Goal: Task Accomplishment & Management: Use online tool/utility

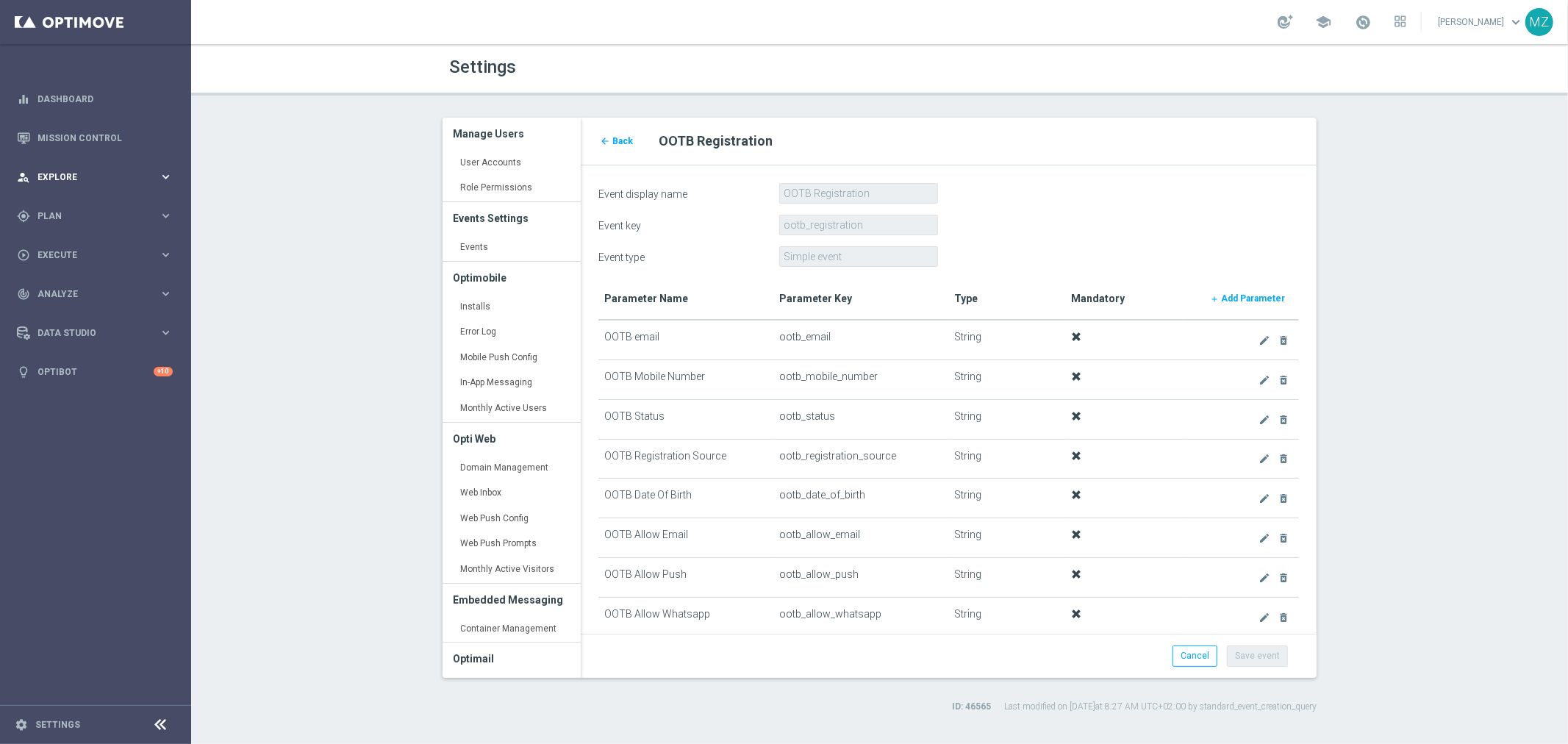
click at [89, 166] on div "person_search Explore keyboard_arrow_right" at bounding box center [95, 176] width 190 height 39
click at [93, 203] on div "gps_fixed Plan keyboard_arrow_right" at bounding box center [95, 215] width 190 height 39
click at [83, 239] on div "Target Groups" at bounding box center [114, 246] width 151 height 22
click at [83, 245] on link "Target Groups" at bounding box center [95, 246] width 114 height 12
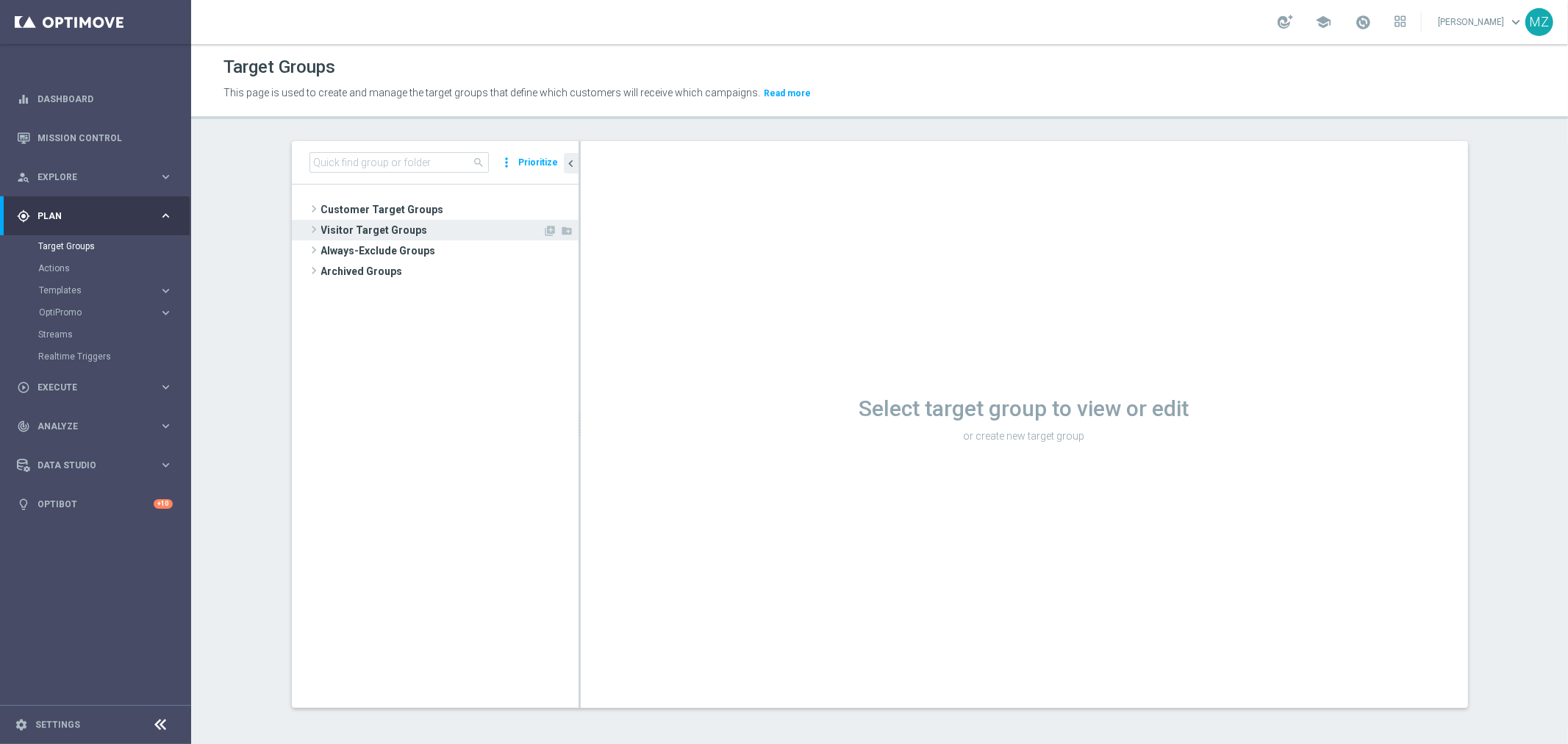
click at [307, 229] on span at bounding box center [314, 230] width 15 height 18
click at [409, 248] on span "Converted Today" at bounding box center [449, 251] width 194 height 13
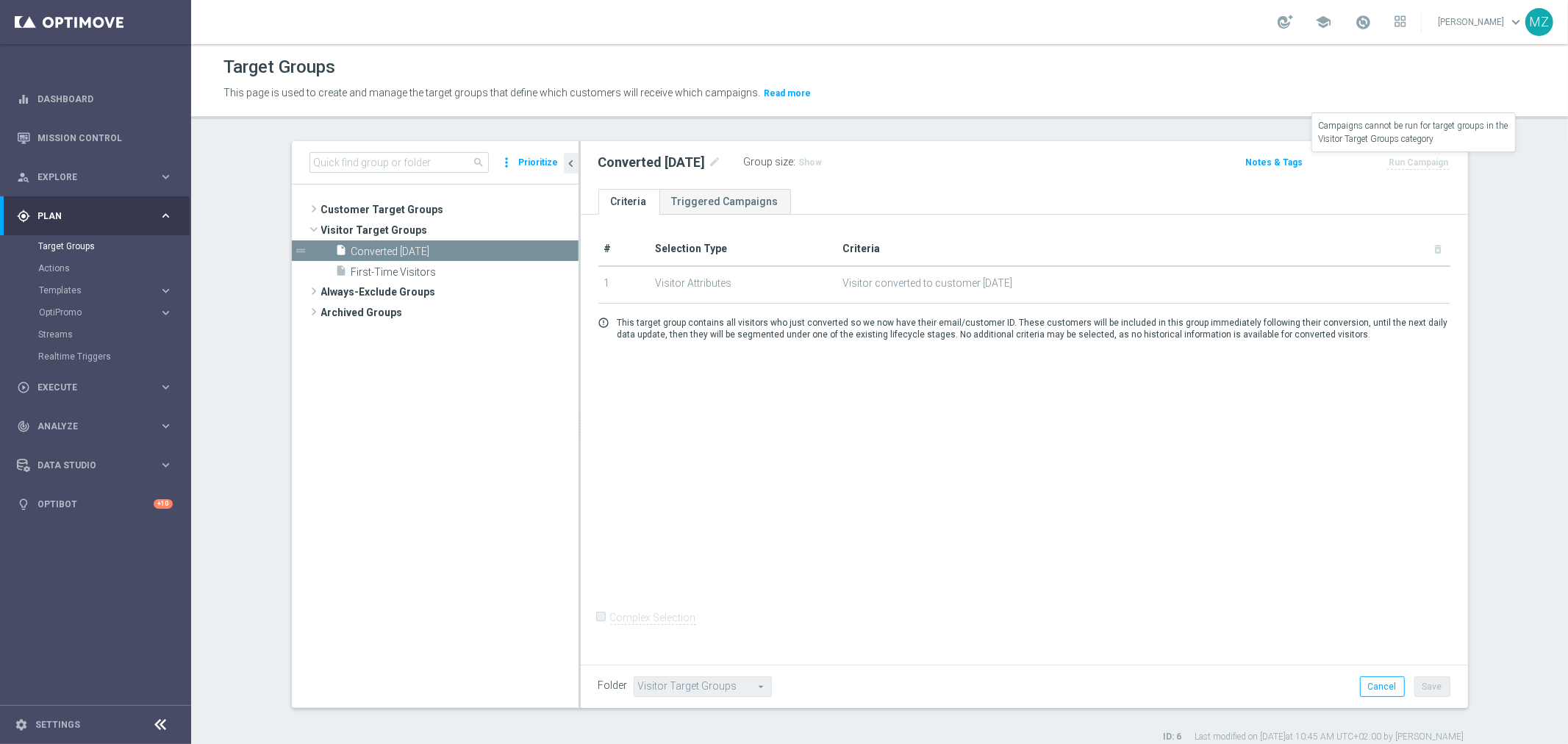
click at [1422, 162] on label "Run Campaign" at bounding box center [1418, 162] width 63 height 15
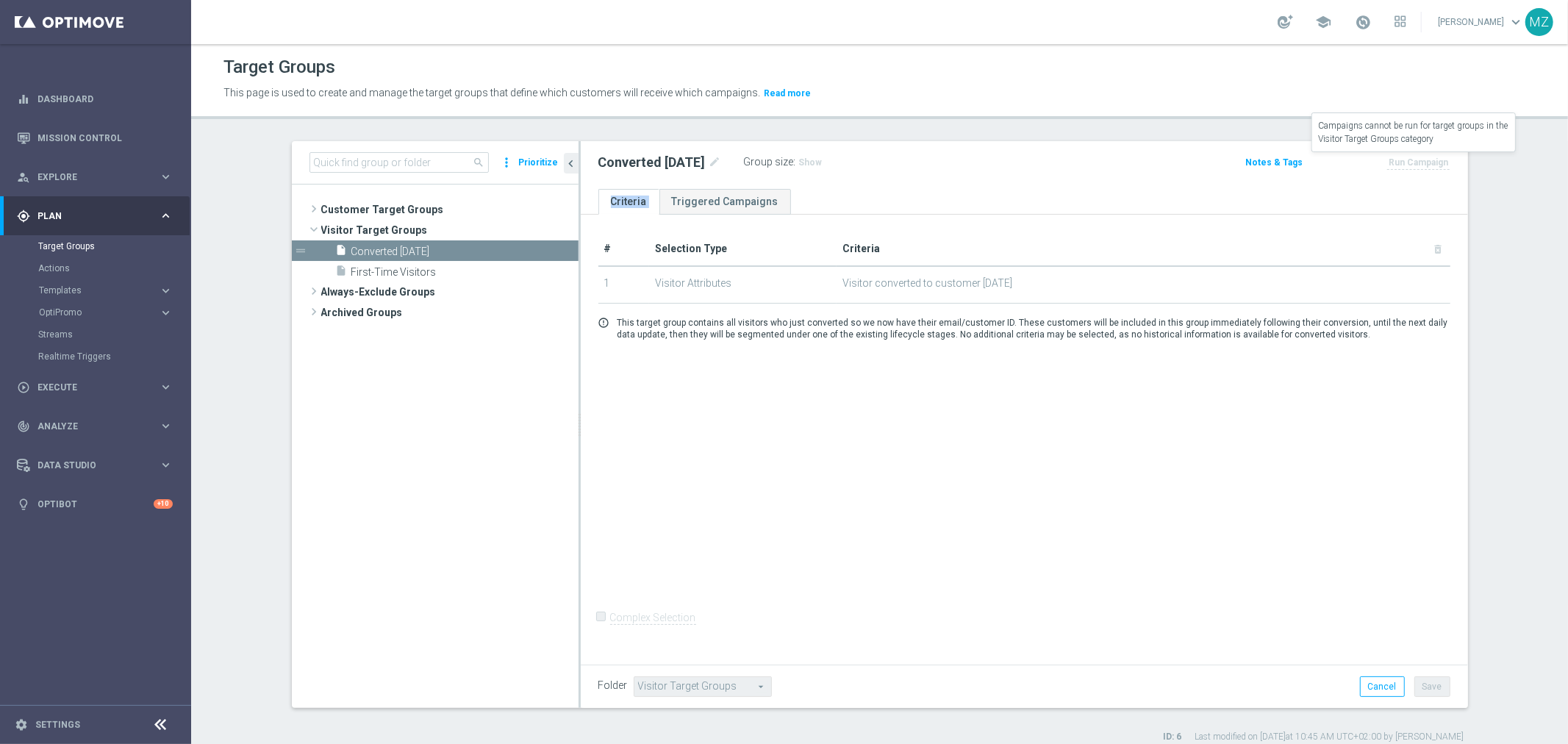
click at [1422, 162] on label "Run Campaign" at bounding box center [1418, 162] width 63 height 15
click at [415, 272] on span "First-Time Visitors" at bounding box center [449, 272] width 194 height 13
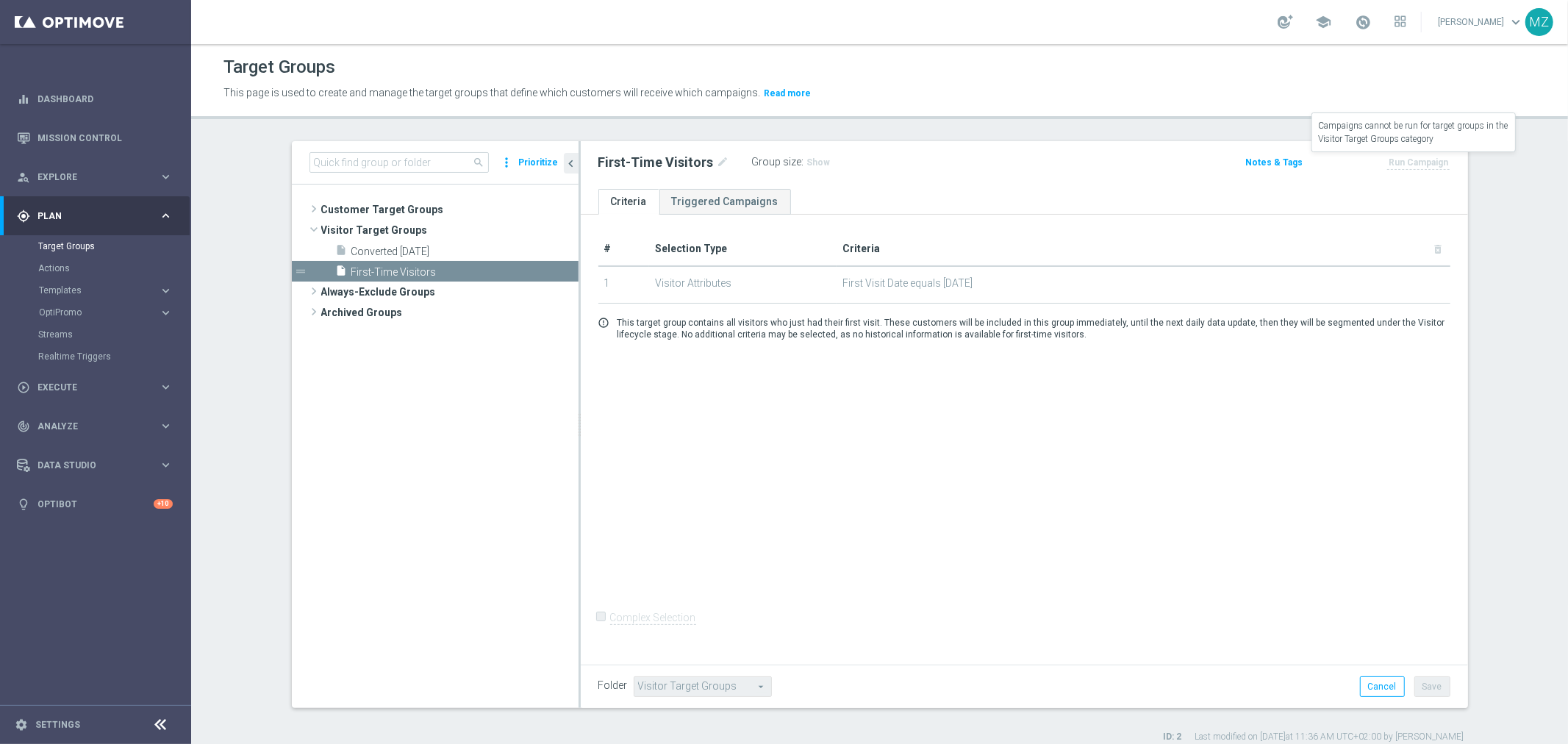
click at [1409, 160] on label "Run Campaign" at bounding box center [1418, 162] width 63 height 15
drag, startPoint x: 1007, startPoint y: 532, endPoint x: 965, endPoint y: 421, distance: 118.7
click at [1007, 530] on div "# Selection Type Criteria delete_forever 1 Visitor Attributes First Visit Date …" at bounding box center [1024, 437] width 887 height 445
drag, startPoint x: 1445, startPoint y: 162, endPoint x: 1392, endPoint y: 159, distance: 53.1
click at [1387, 156] on div "Run Campaign" at bounding box center [1388, 162] width 146 height 21
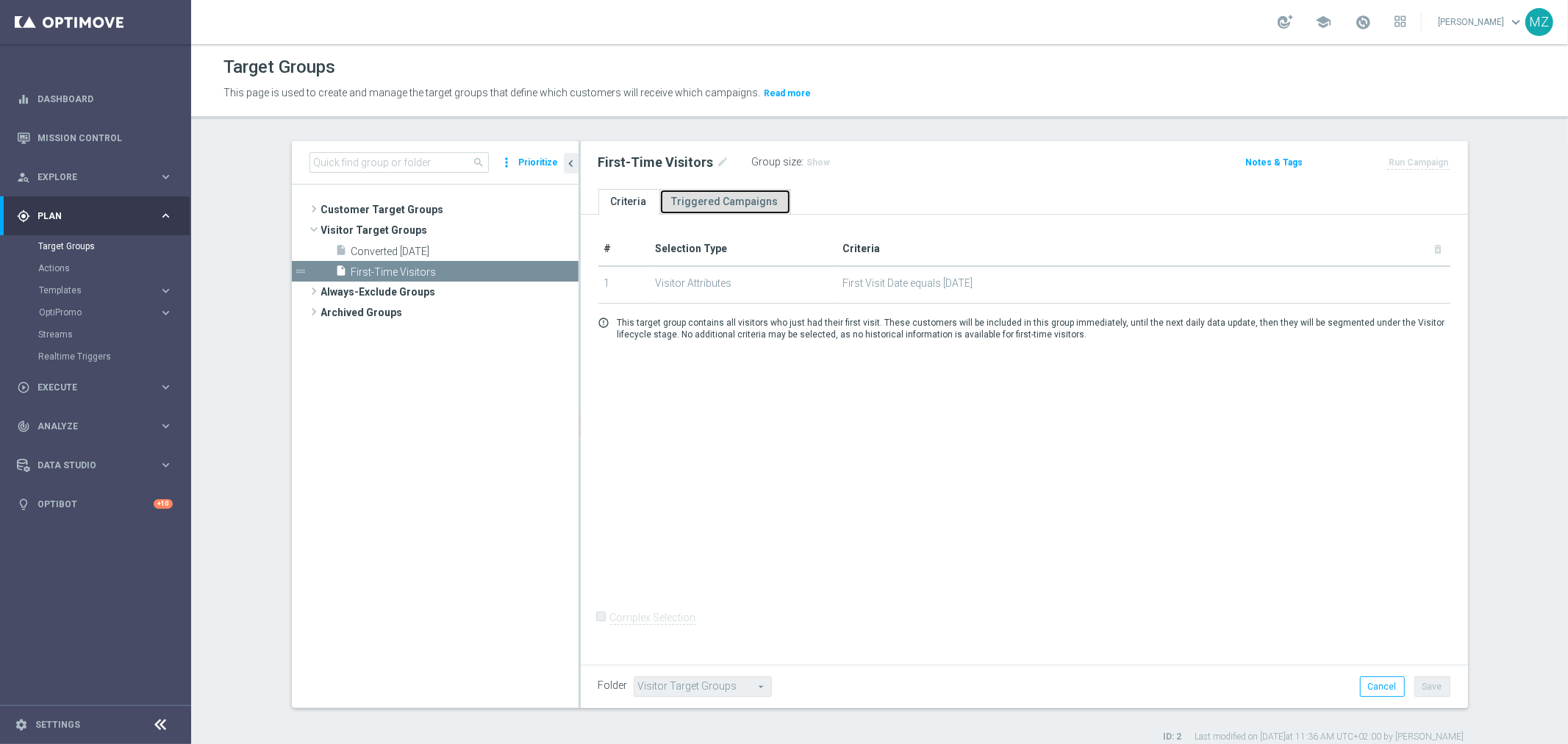
click at [737, 203] on link "Triggered Campaigns" at bounding box center [725, 202] width 132 height 25
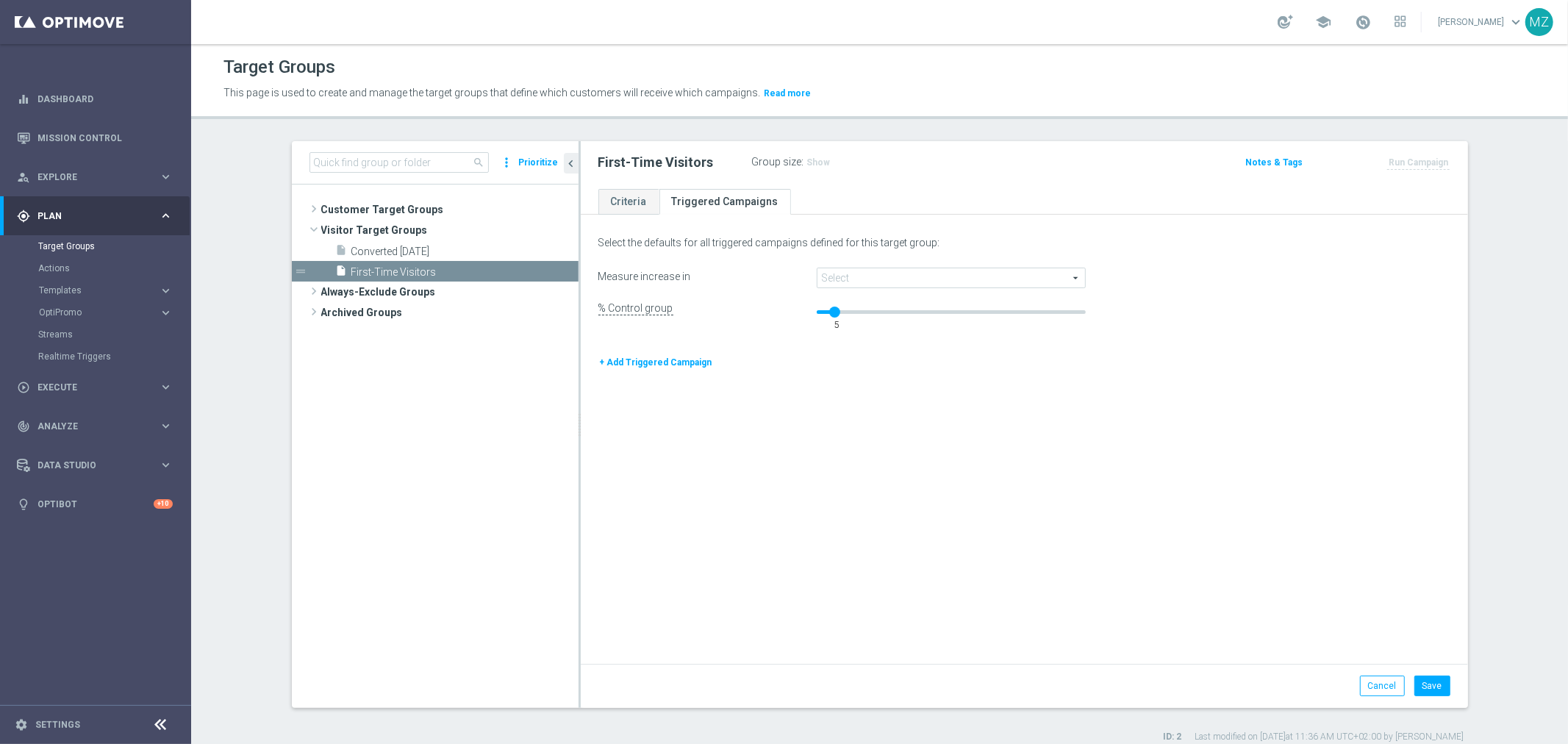
drag, startPoint x: 870, startPoint y: 313, endPoint x: 829, endPoint y: 313, distance: 41.0
click at [829, 313] on div at bounding box center [834, 312] width 11 height 11
click at [637, 196] on link "Criteria" at bounding box center [629, 202] width 61 height 25
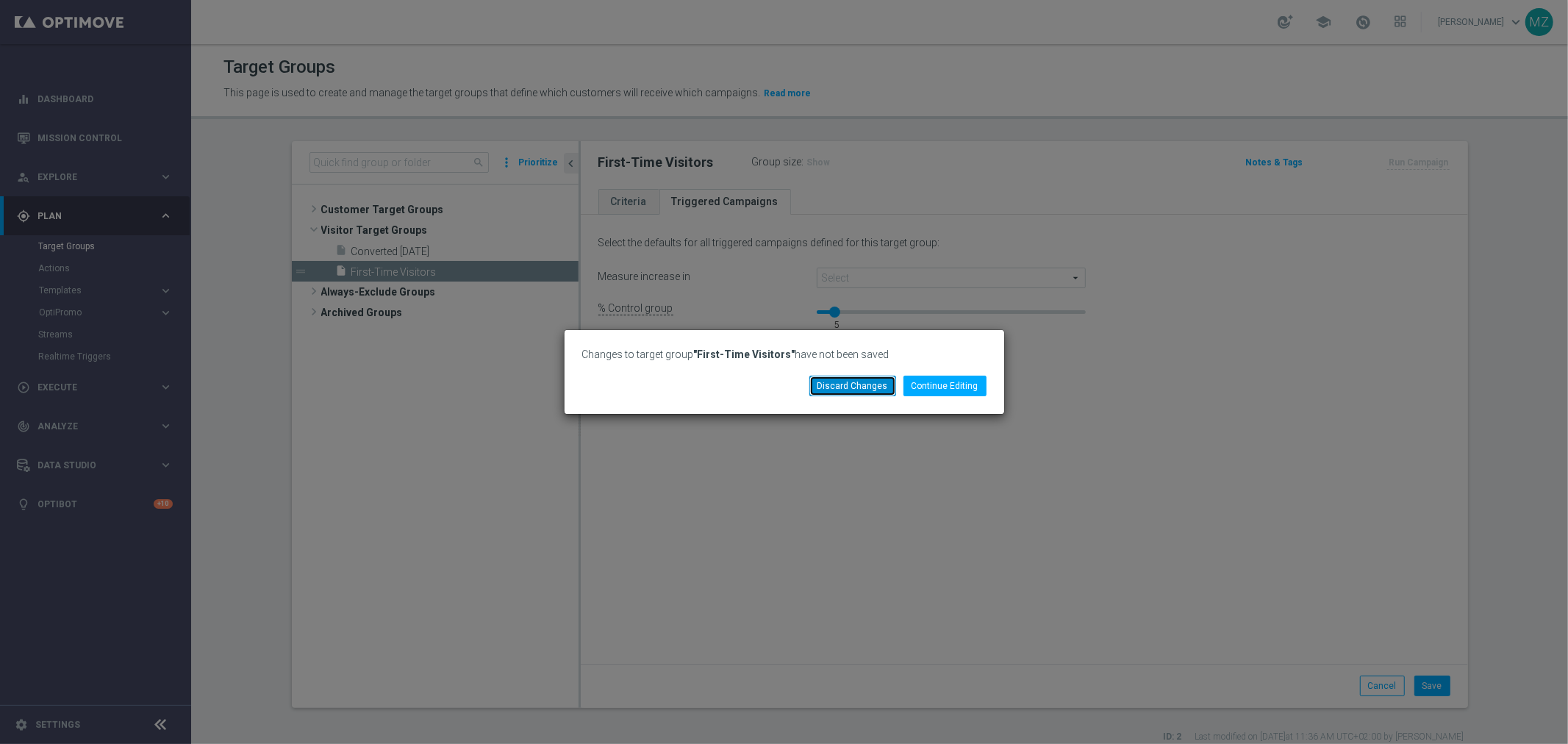
click at [873, 381] on button "Discard Changes" at bounding box center [852, 386] width 87 height 21
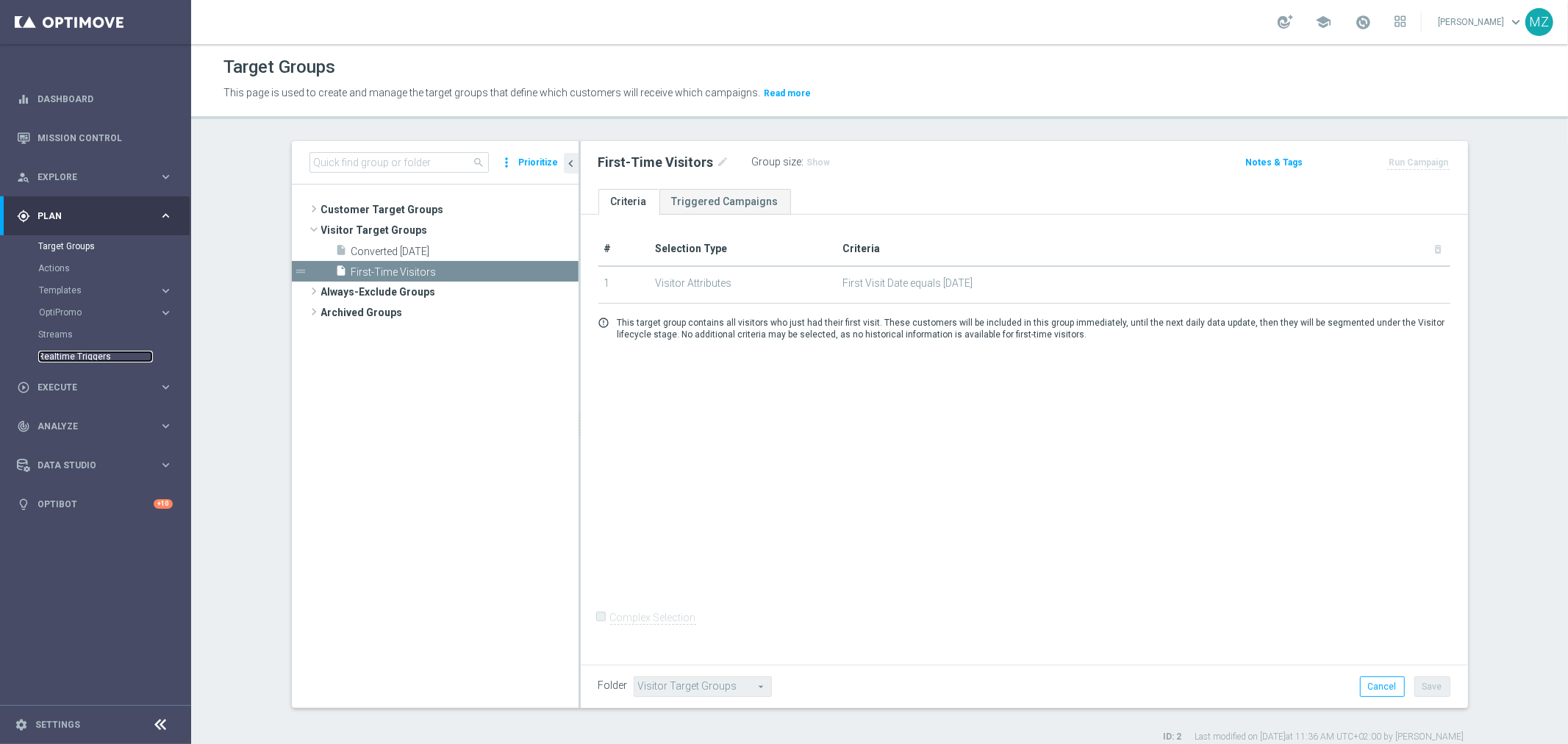
click at [60, 353] on link "Realtime Triggers" at bounding box center [95, 357] width 114 height 12
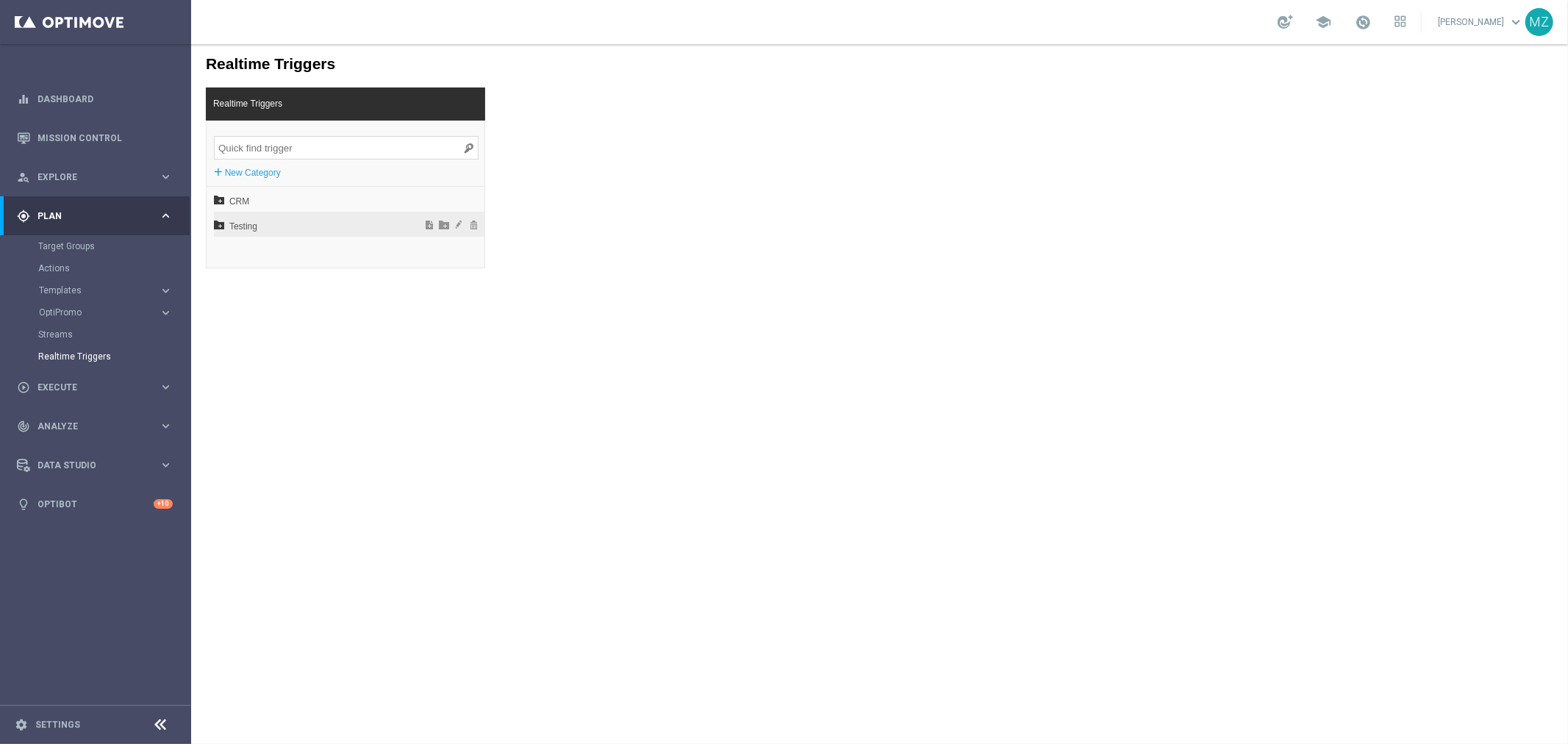
click at [223, 224] on icon at bounding box center [218, 224] width 10 height 10
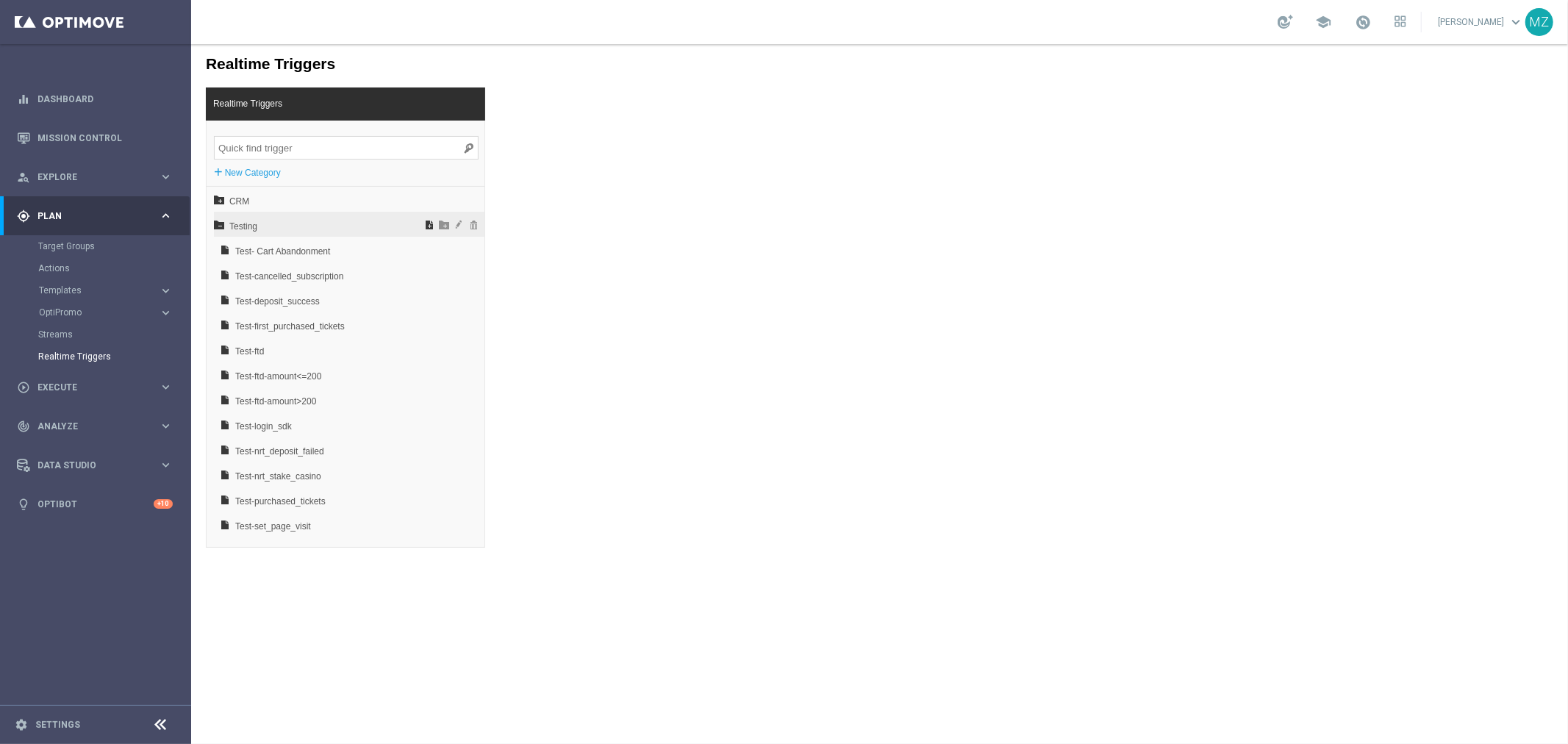
click at [421, 222] on span at bounding box center [428, 224] width 15 height 10
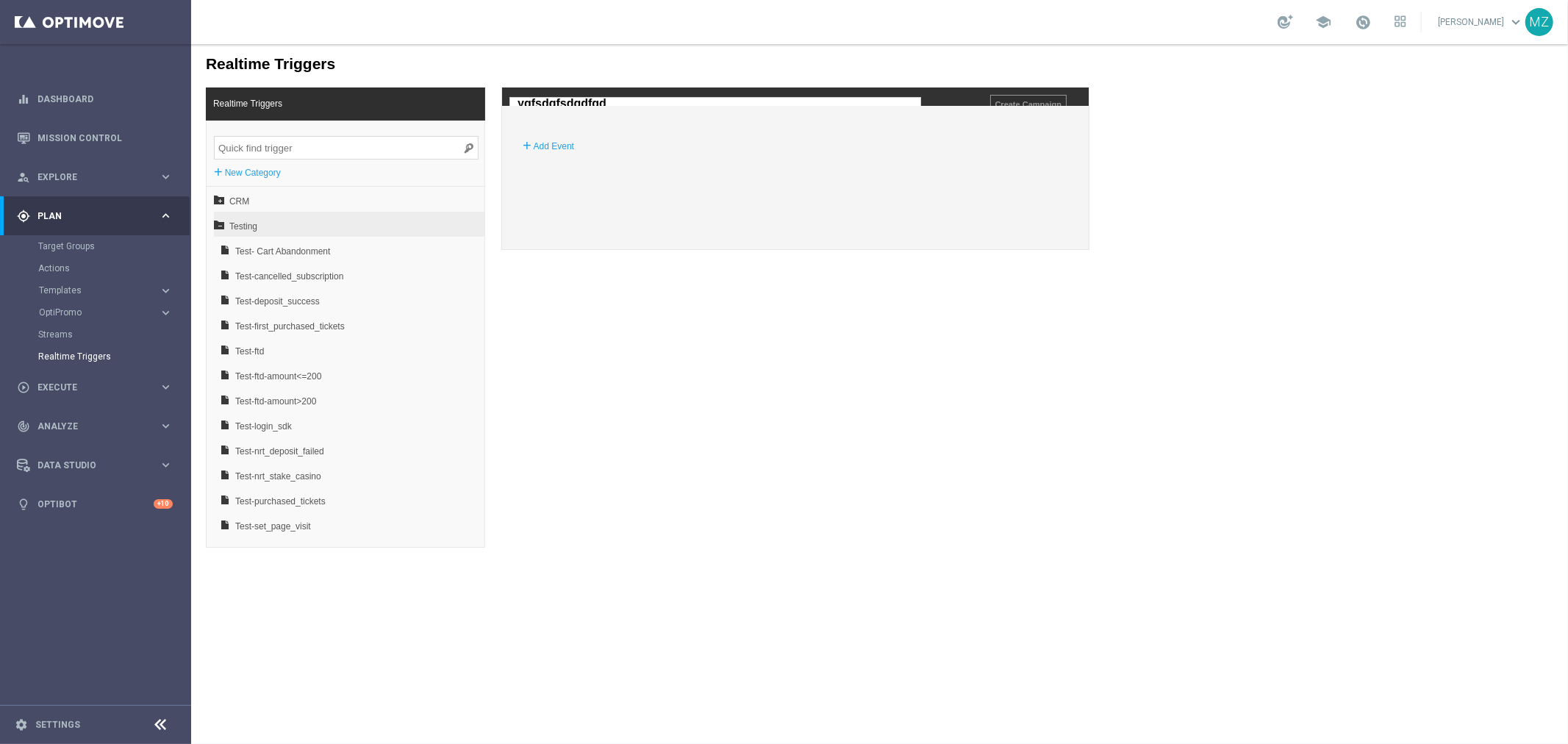
type input "ygfsdgfsdgdfgdf"
click at [552, 153] on label "Add Event" at bounding box center [553, 146] width 40 height 15
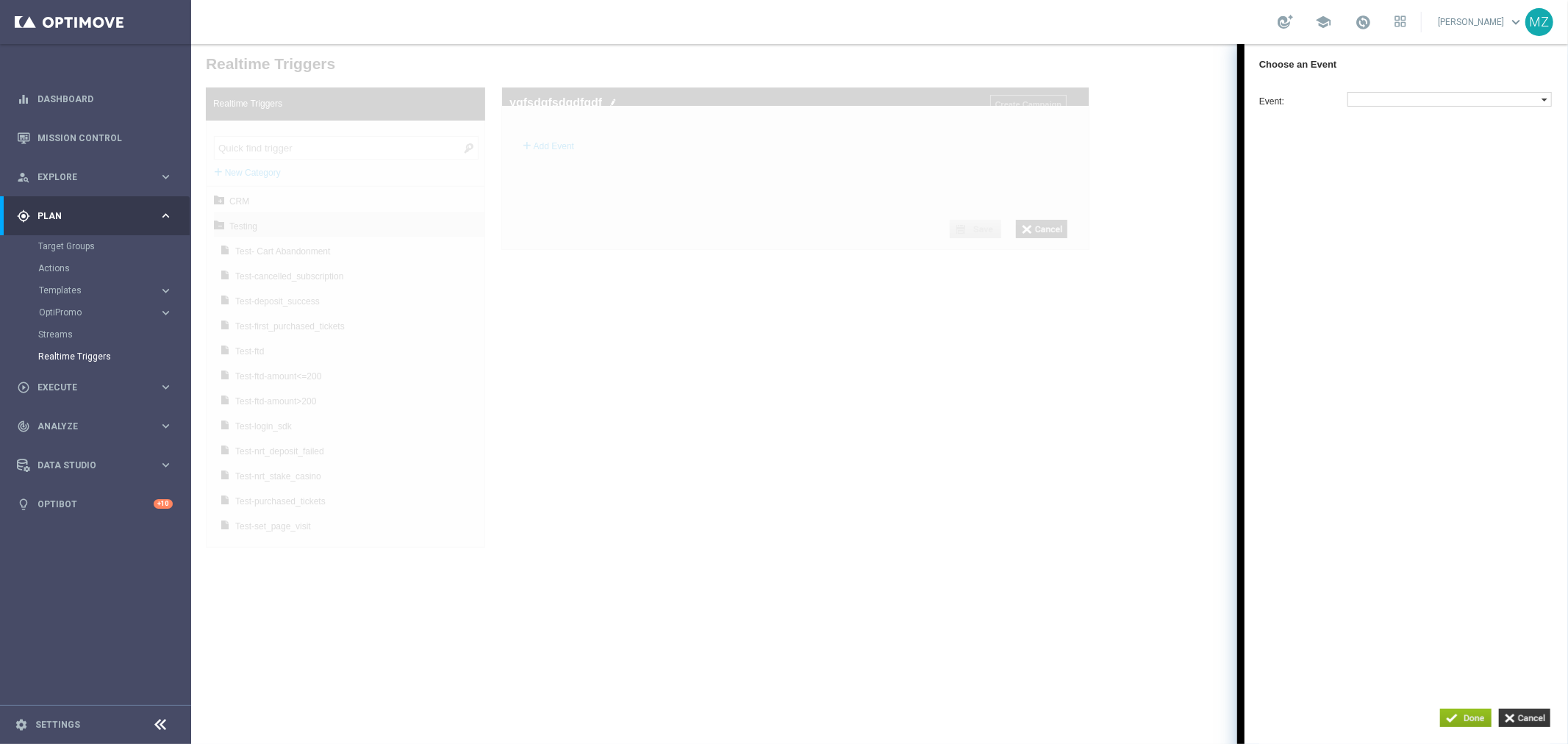
click at [1427, 95] on label at bounding box center [1444, 99] width 194 height 13
click at [1421, 102] on label at bounding box center [1444, 99] width 194 height 13
click at [1423, 96] on label at bounding box center [1444, 99] width 194 height 13
click at [1393, 256] on input "search" at bounding box center [1390, 248] width 79 height 15
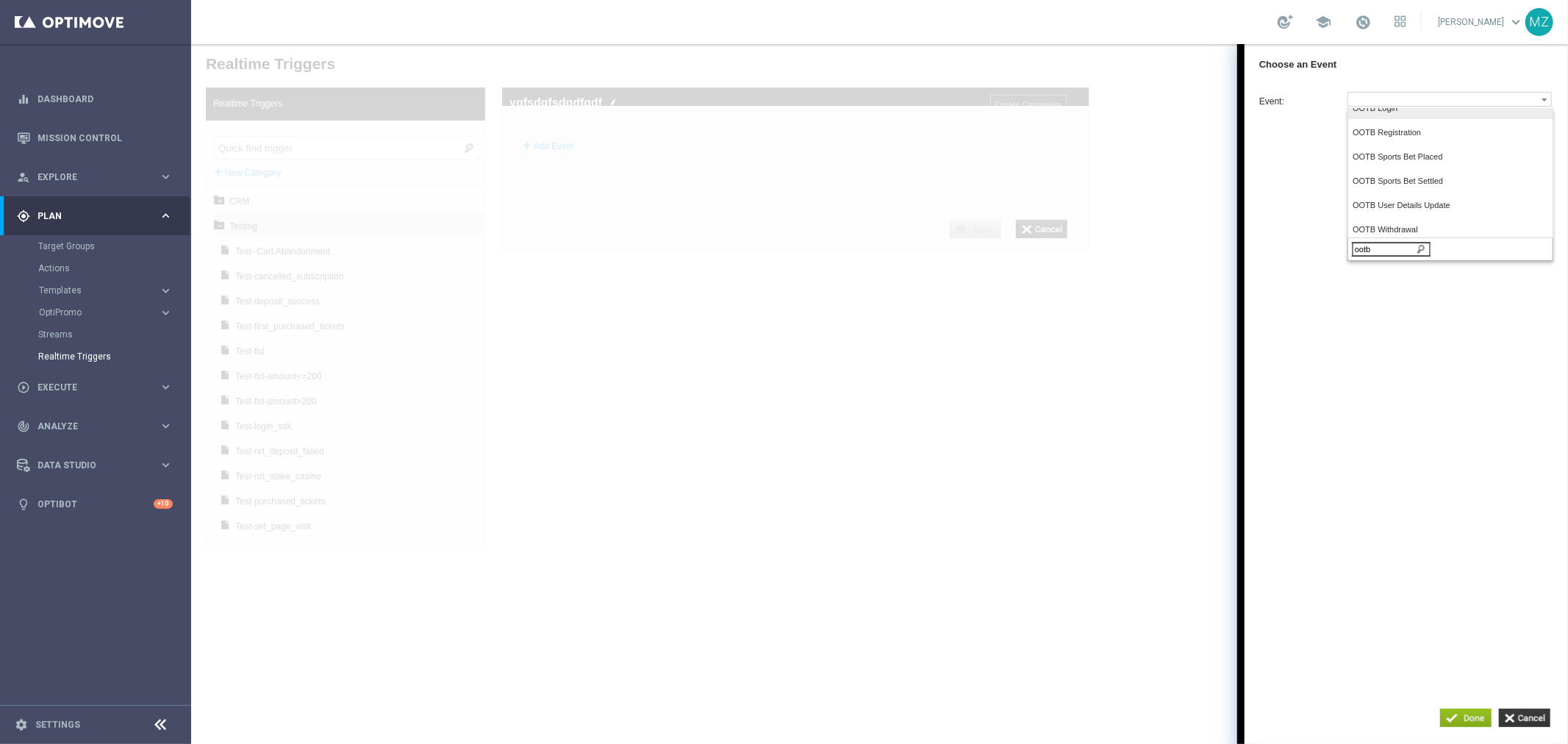
type input "ootb"
click at [1430, 117] on label "OOTB Login" at bounding box center [1448, 108] width 200 height 20
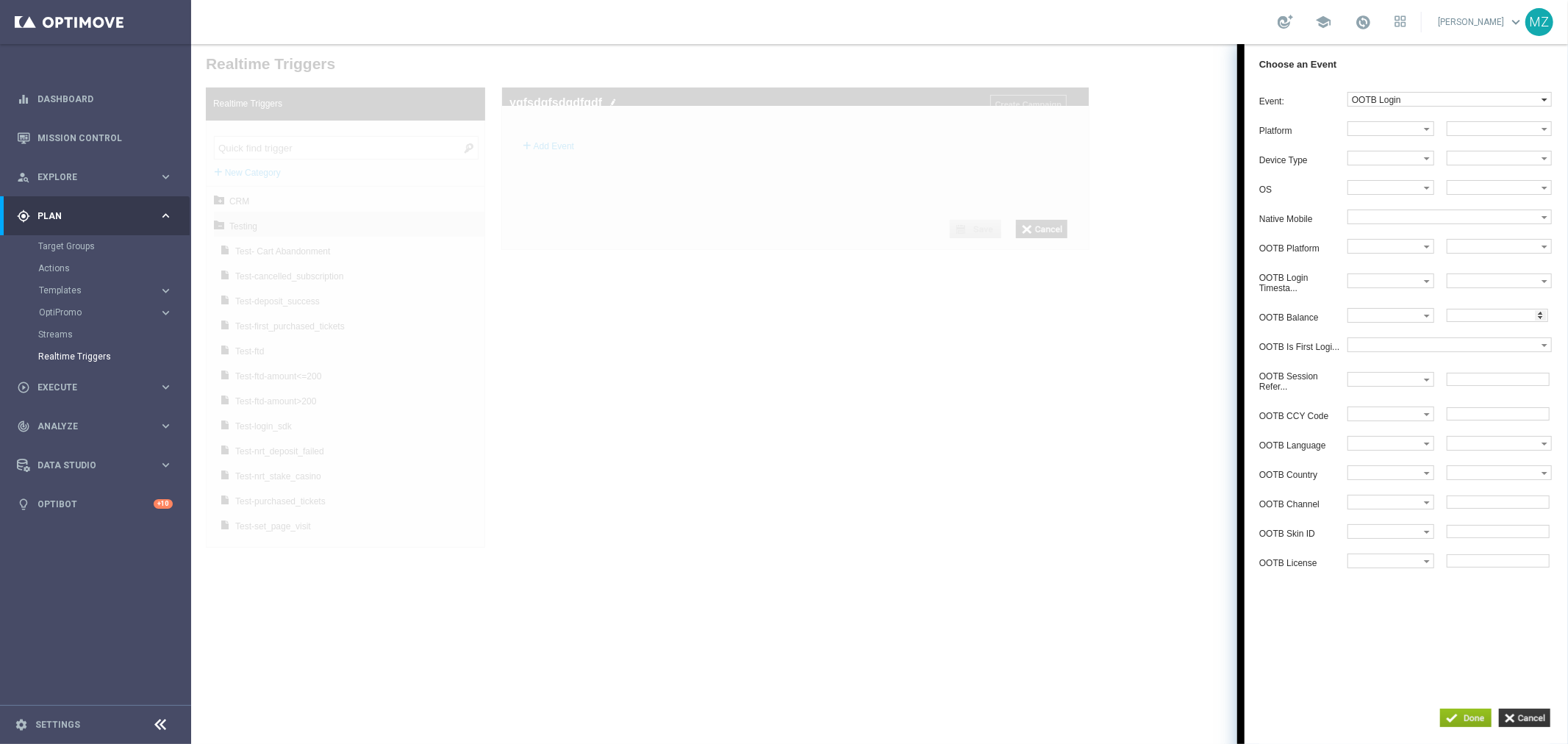
click at [1415, 98] on label "OOTB Login" at bounding box center [1444, 99] width 194 height 13
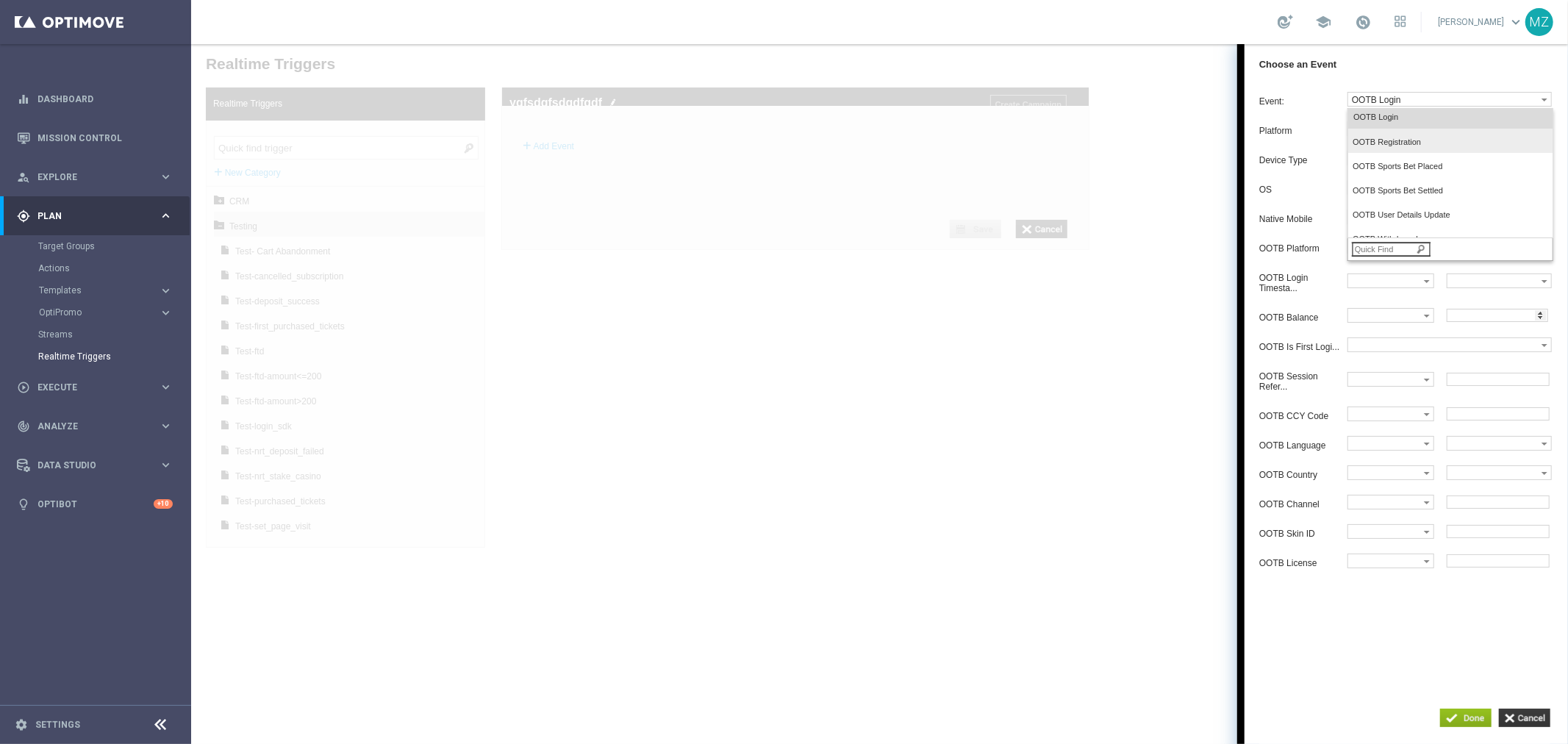
click at [1409, 147] on span "OOTB Registration" at bounding box center [1446, 141] width 188 height 10
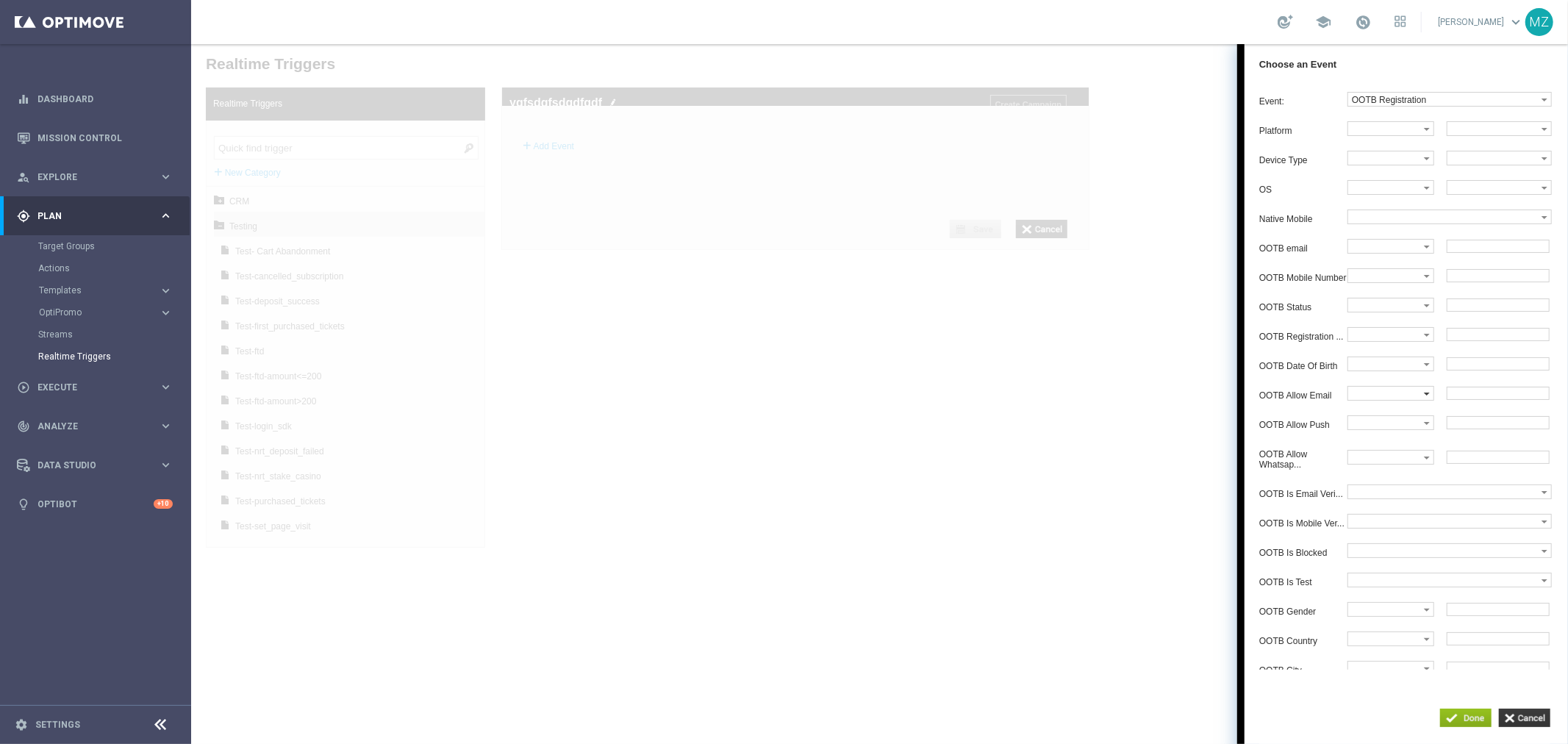
click at [1398, 399] on label at bounding box center [1385, 393] width 76 height 13
click at [1381, 424] on span "Equals" at bounding box center [1387, 419] width 70 height 10
click at [1473, 399] on input "text" at bounding box center [1497, 393] width 103 height 13
click at [1486, 399] on input "text" at bounding box center [1497, 393] width 103 height 13
click at [1500, 369] on input "text" at bounding box center [1497, 363] width 103 height 13
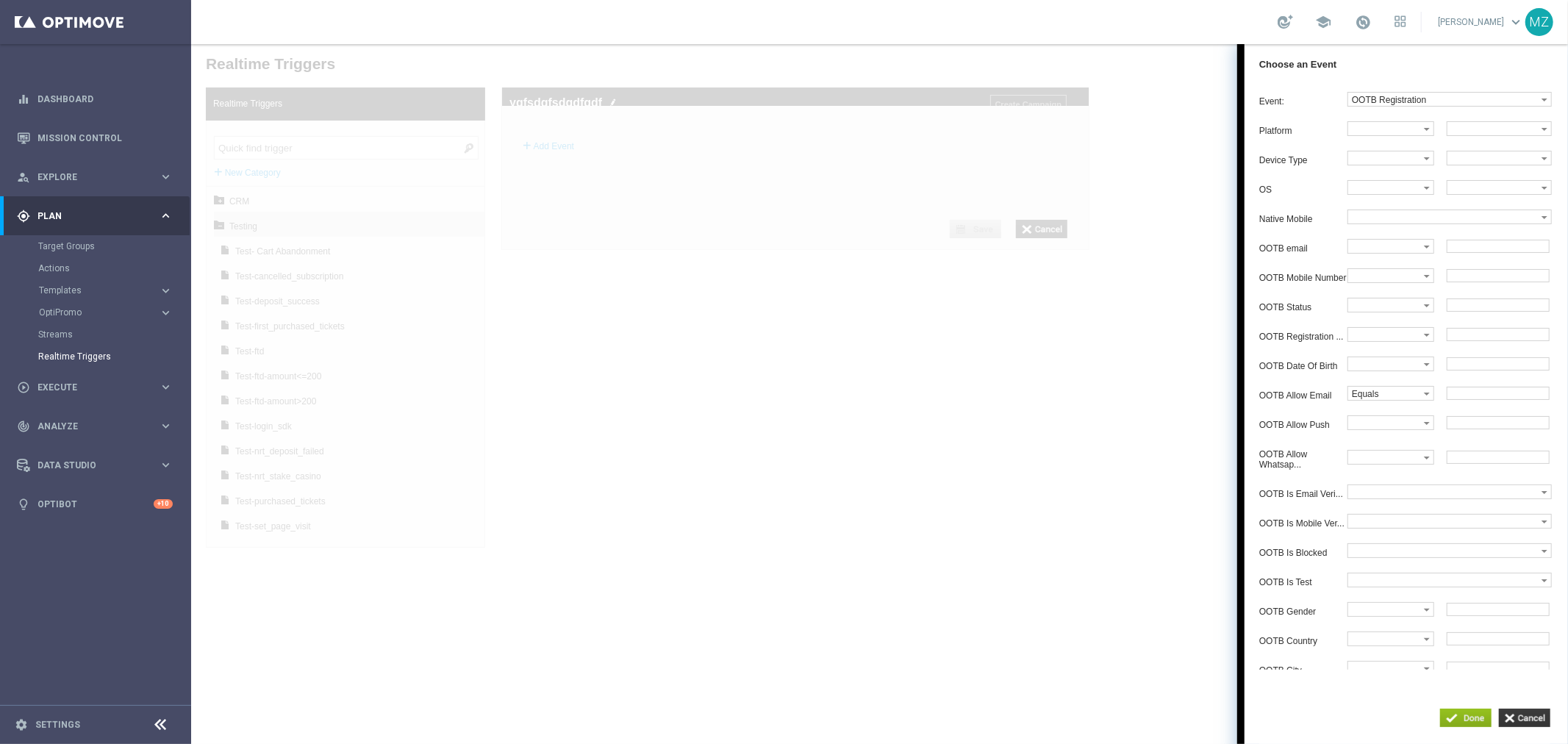
click at [1374, 700] on div "Choose an Event Event: OOTB Registration dummy_event_test login nrt_abandondcar…" at bounding box center [1405, 375] width 324 height 665
click at [1377, 251] on label at bounding box center [1385, 245] width 76 height 13
click at [1397, 273] on label "Equals" at bounding box center [1389, 273] width 83 height 20
click at [1406, 428] on label at bounding box center [1385, 422] width 76 height 13
click at [1441, 419] on div "Platform Equals Does not equal Begins with Ends with Contains Does not contain …" at bounding box center [1412, 574] width 309 height 907
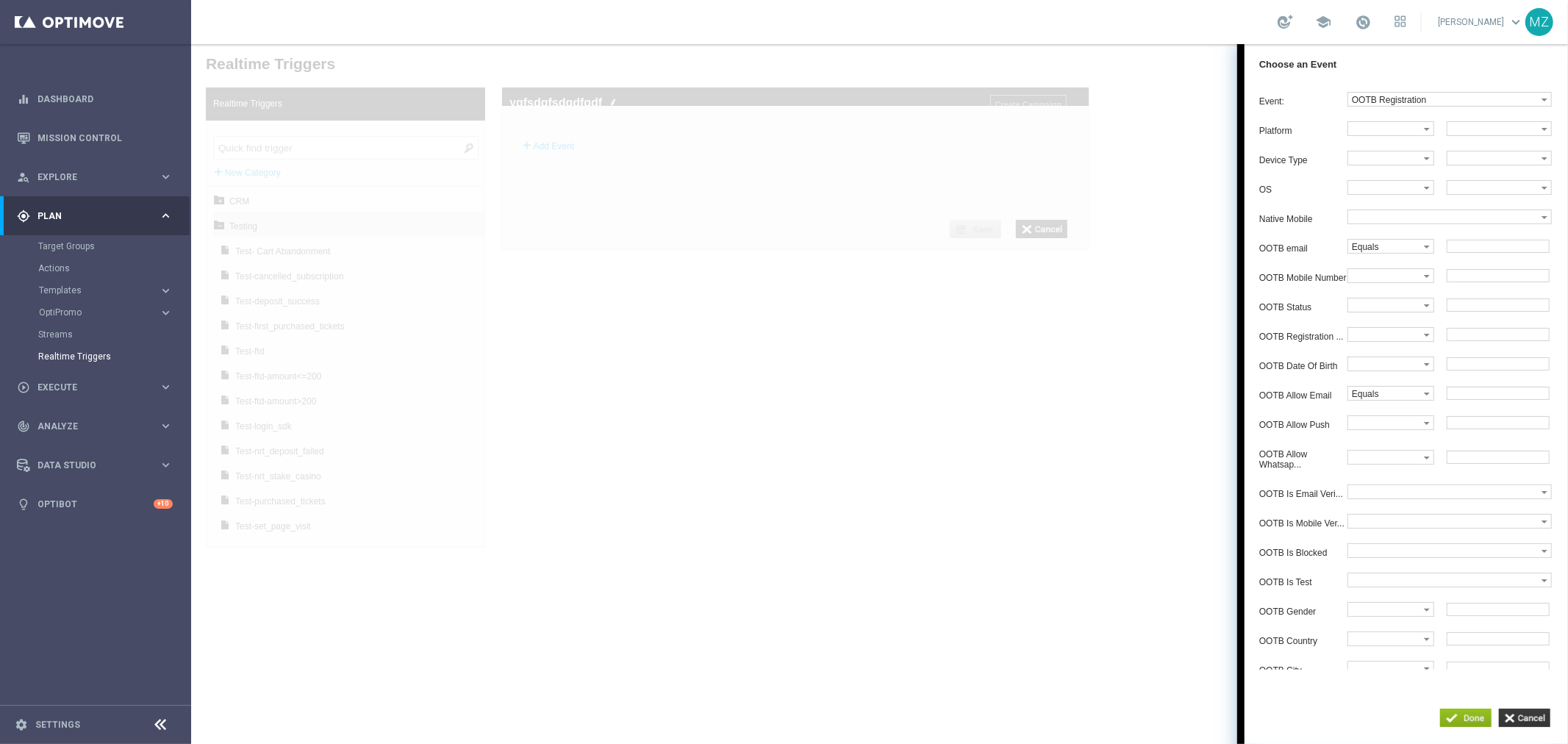
click at [1483, 399] on input "text" at bounding box center [1497, 393] width 103 height 13
click at [1457, 369] on input "text" at bounding box center [1497, 363] width 103 height 13
click at [1500, 252] on input "text" at bounding box center [1497, 245] width 103 height 13
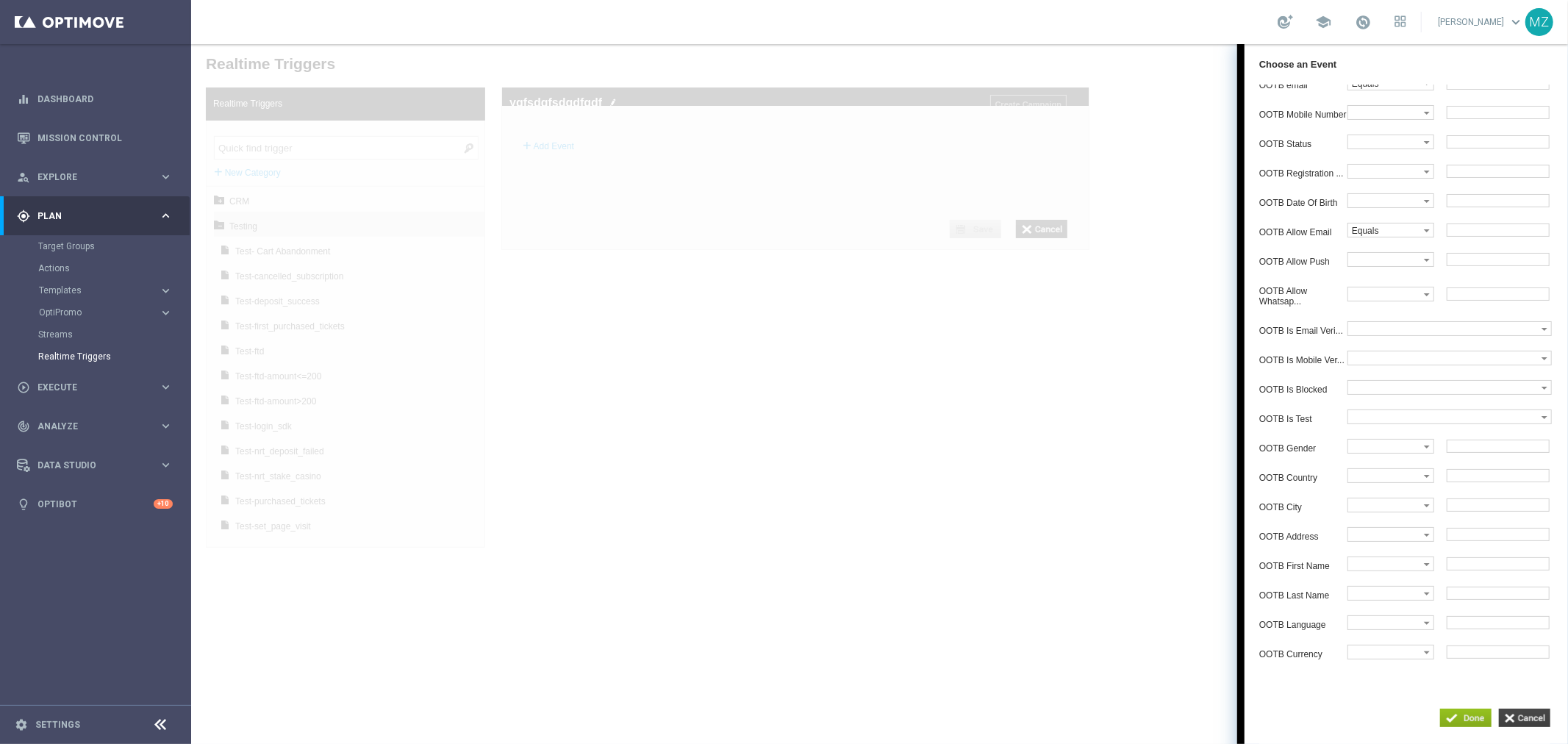
drag, startPoint x: 1537, startPoint y: 718, endPoint x: 1522, endPoint y: 715, distance: 15.3
click at [1537, 718] on input "button" at bounding box center [1523, 717] width 52 height 19
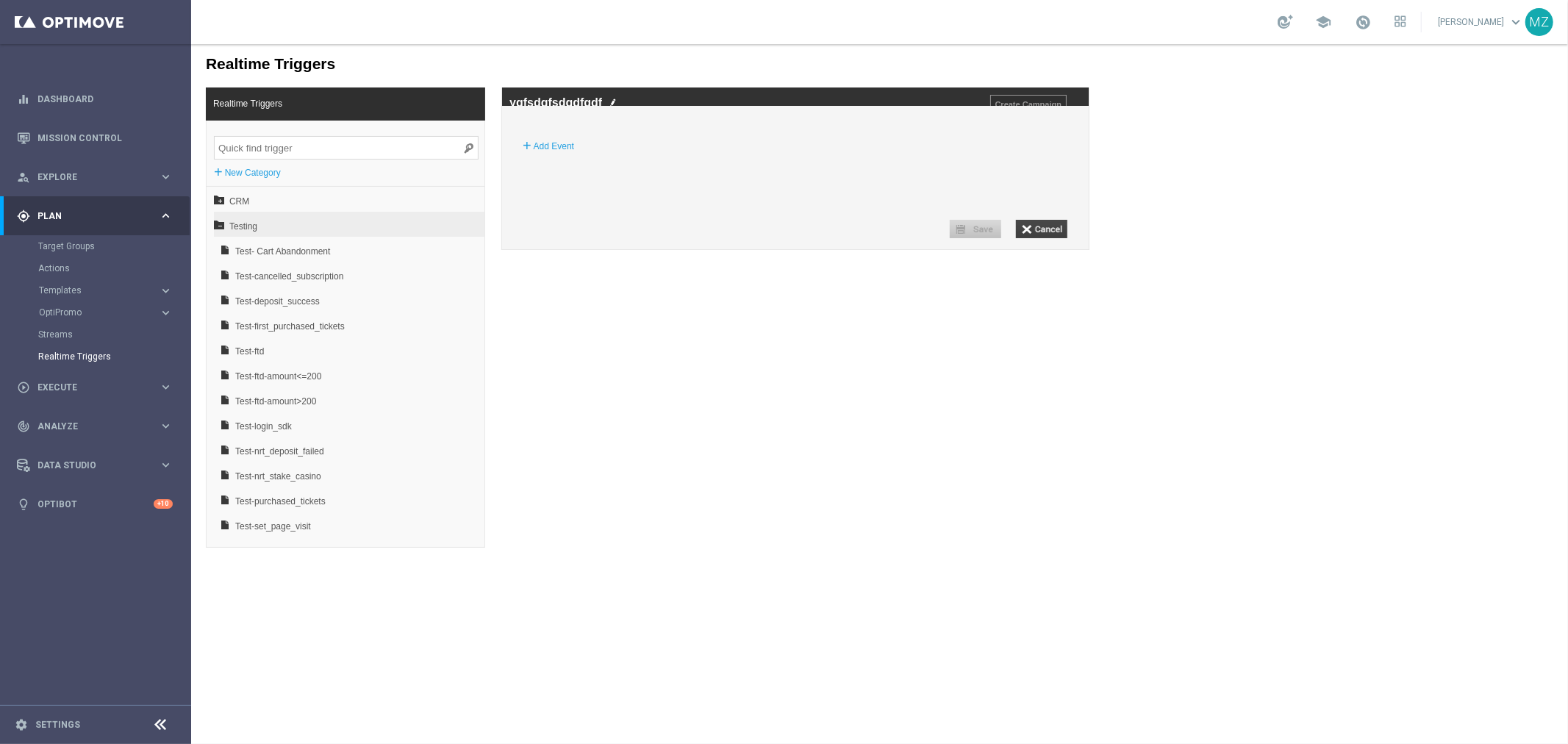
click at [1024, 237] on input "button" at bounding box center [1040, 228] width 52 height 19
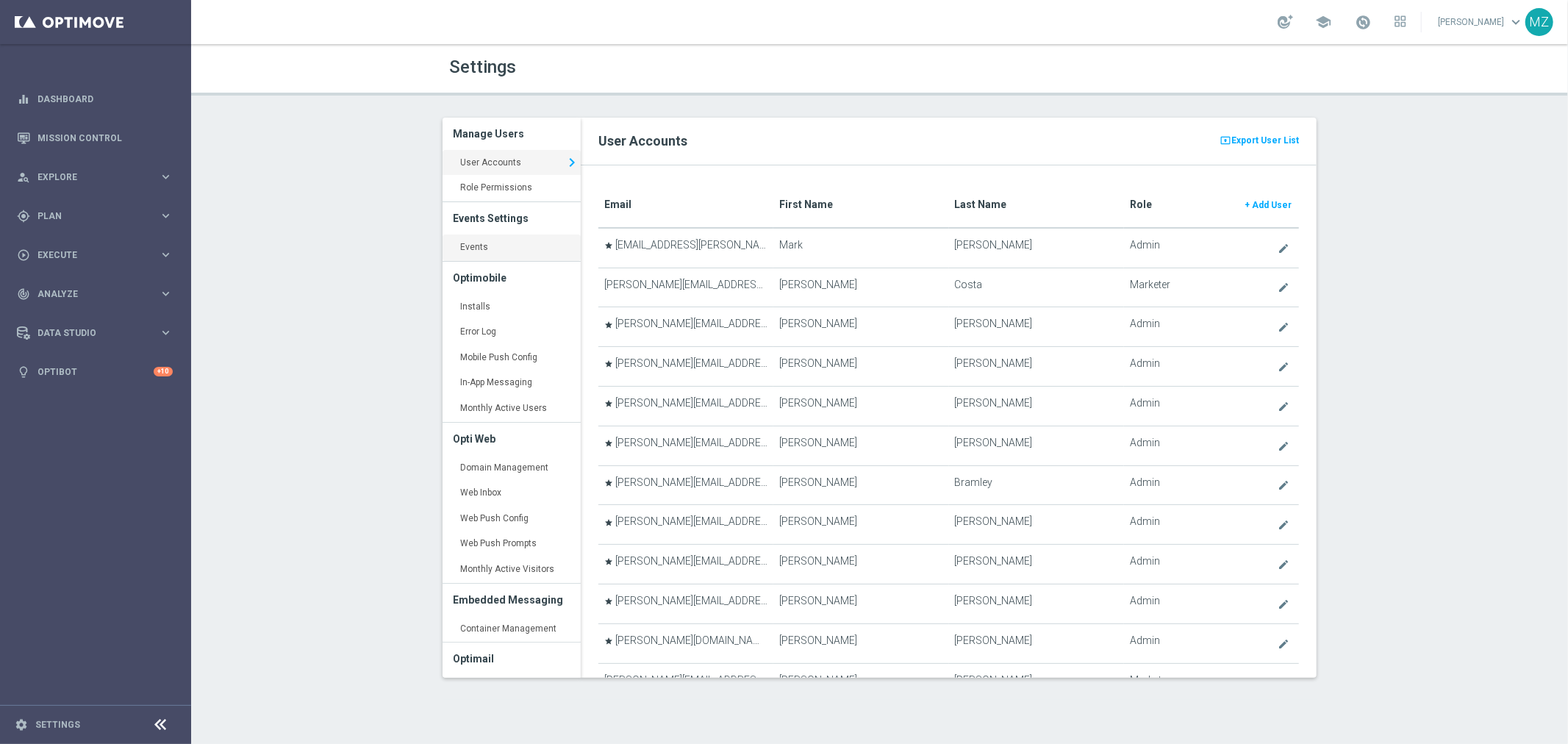
click at [479, 247] on link "Events keyboard_arrow_right" at bounding box center [511, 248] width 138 height 26
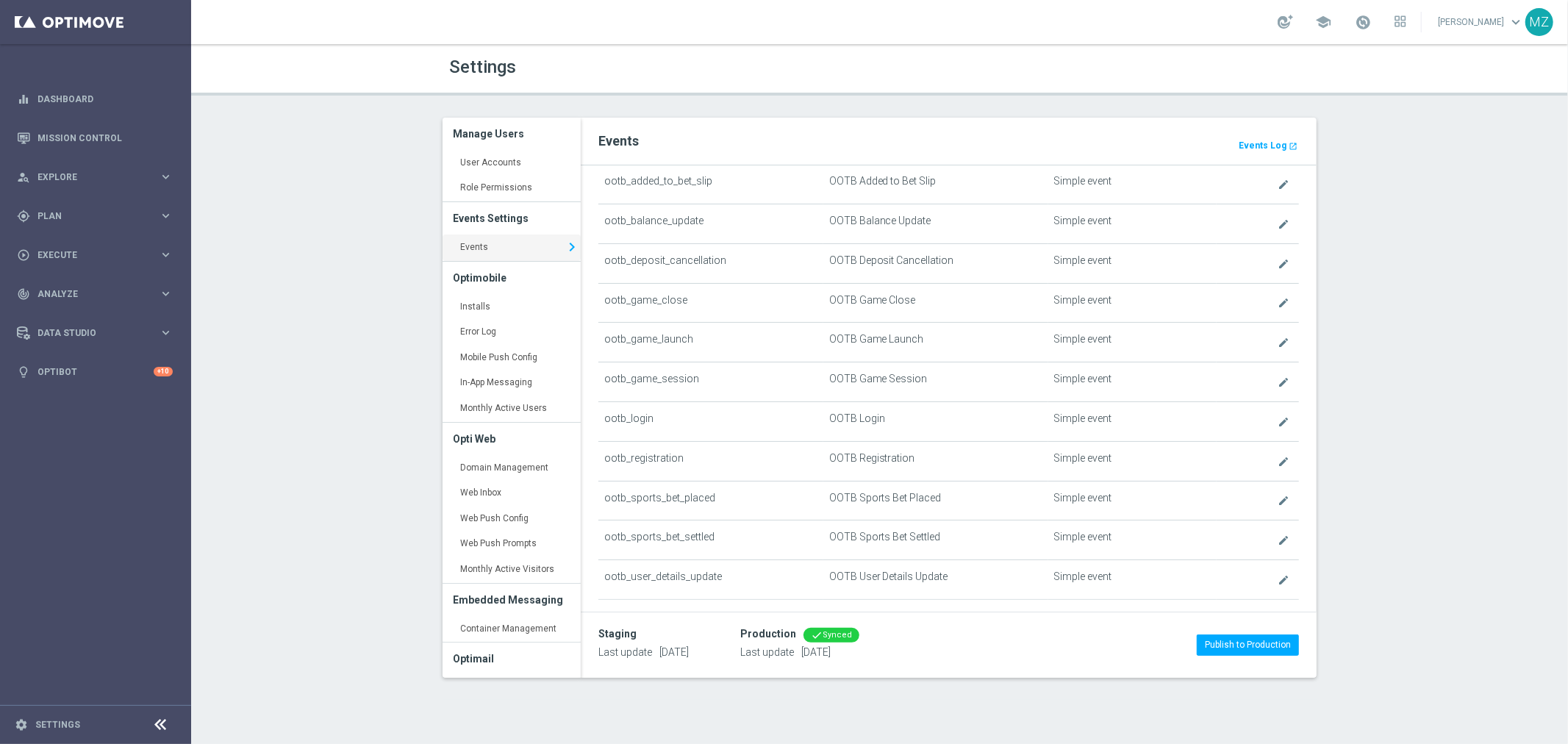
scroll to position [490, 0]
click at [1277, 431] on icon "create" at bounding box center [1283, 428] width 12 height 12
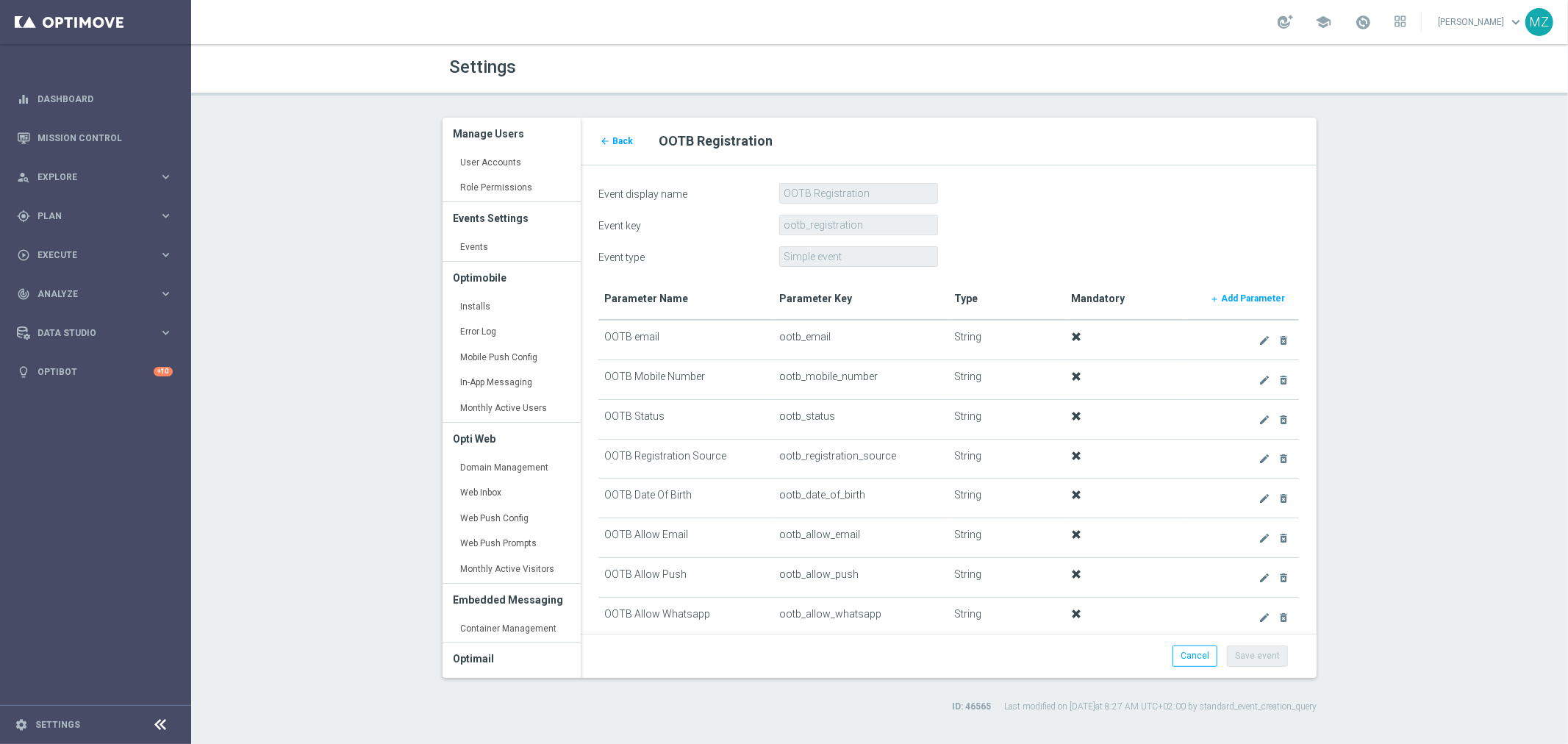
click at [597, 143] on div "arrow_back Back" at bounding box center [617, 139] width 61 height 21
click at [612, 136] on span "Back" at bounding box center [623, 141] width 21 height 10
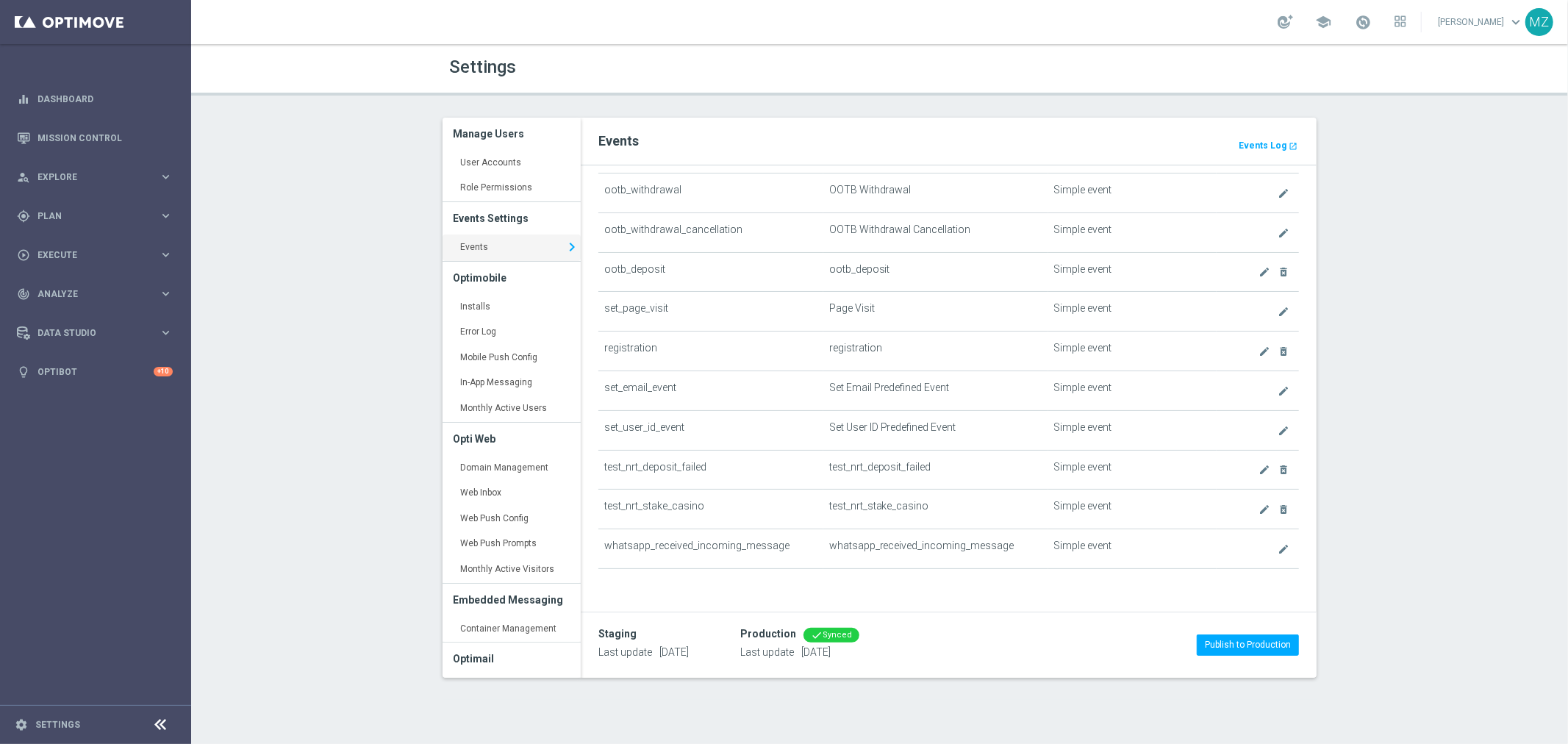
scroll to position [888, 0]
click at [1258, 345] on icon "create" at bounding box center [1264, 351] width 12 height 12
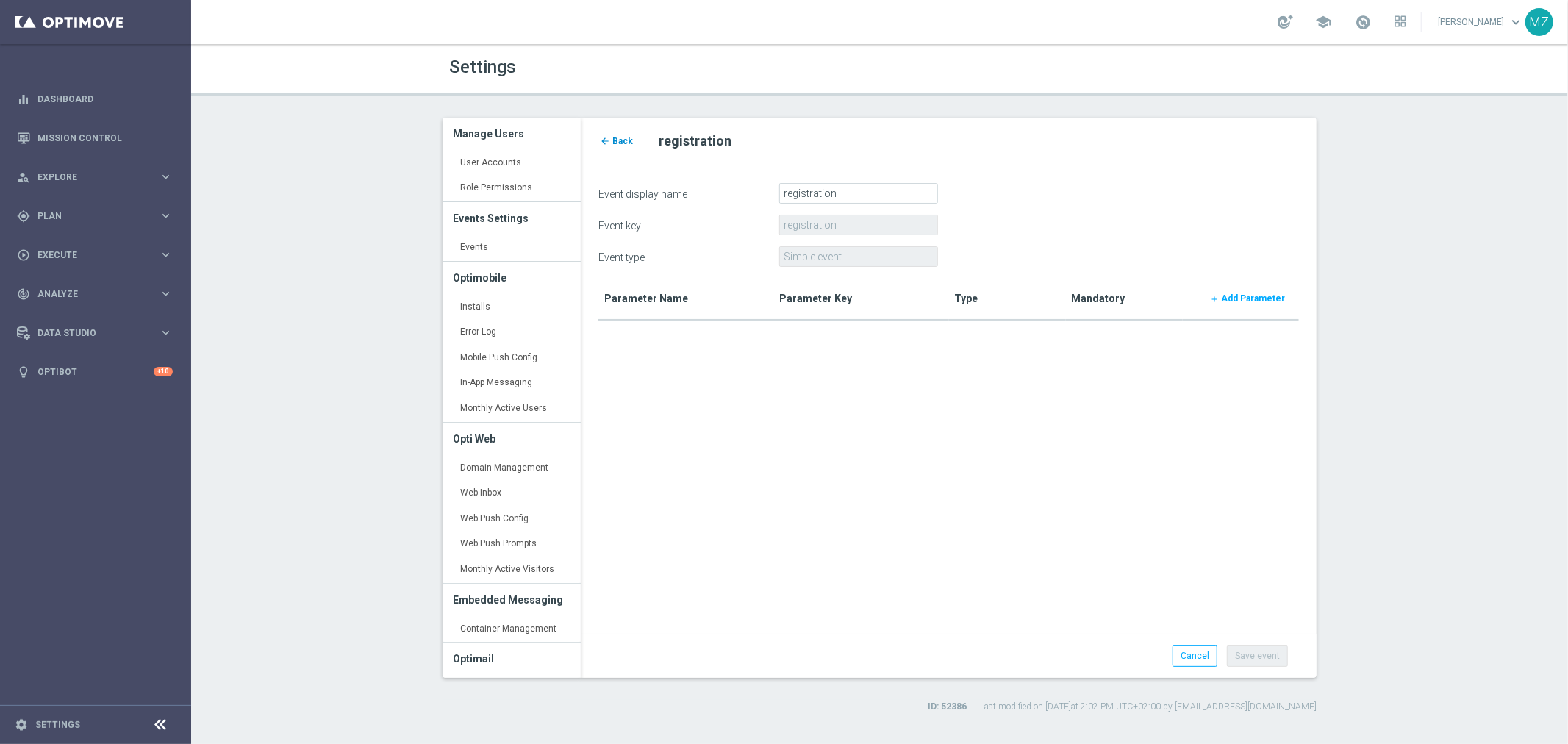
click at [614, 141] on span "Back" at bounding box center [623, 141] width 21 height 10
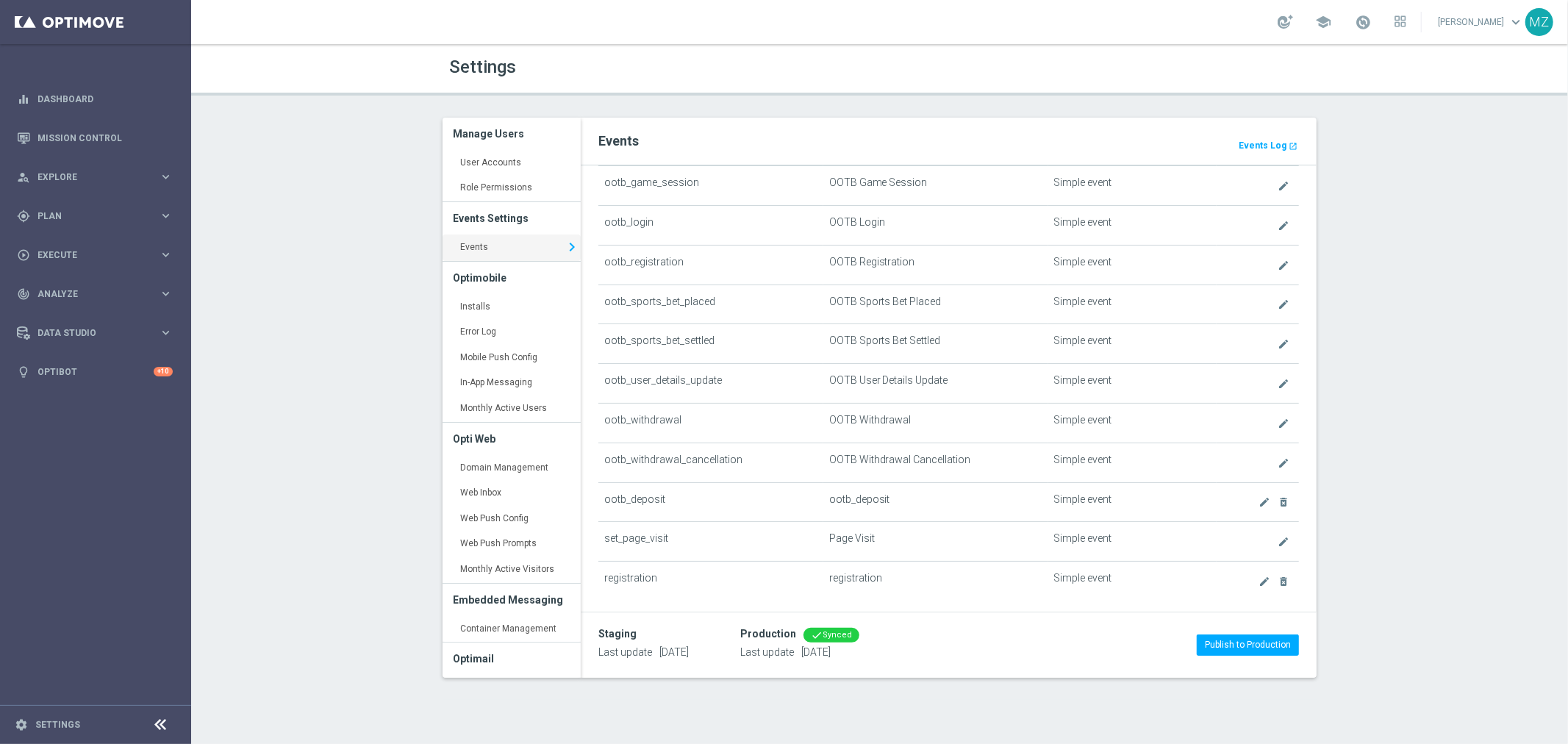
scroll to position [888, 0]
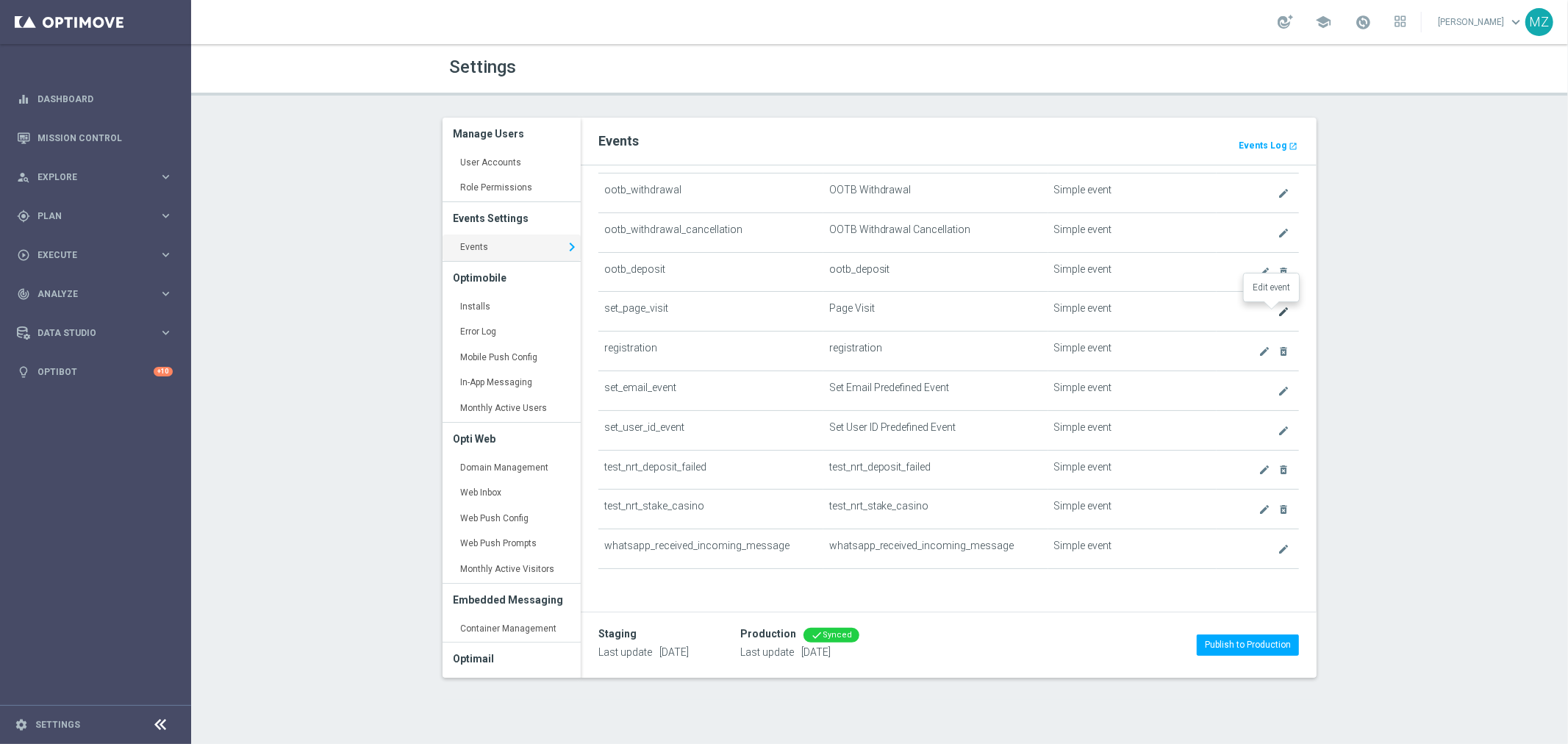
click at [1277, 310] on icon "create" at bounding box center [1283, 312] width 12 height 12
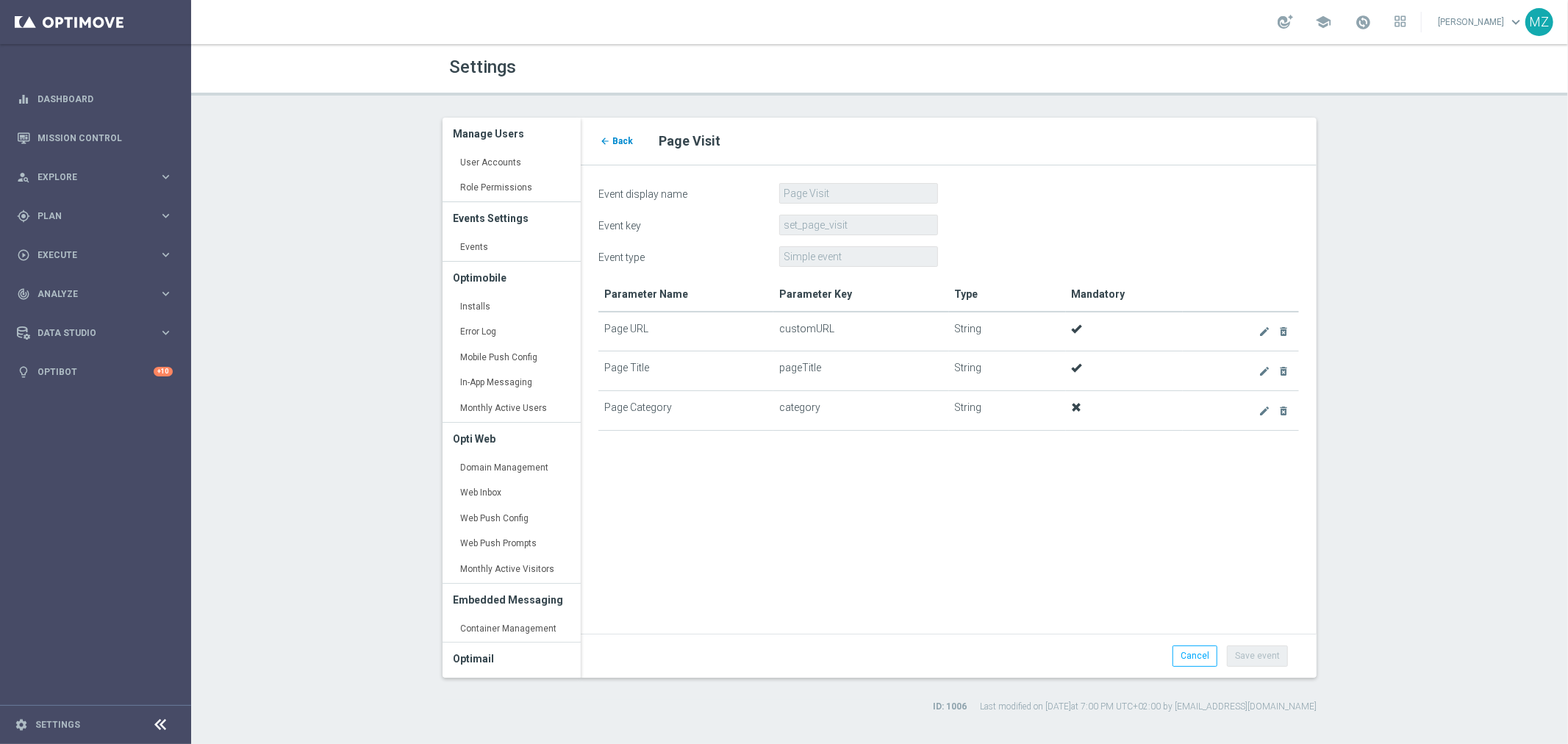
click at [625, 141] on span "Back" at bounding box center [623, 141] width 21 height 10
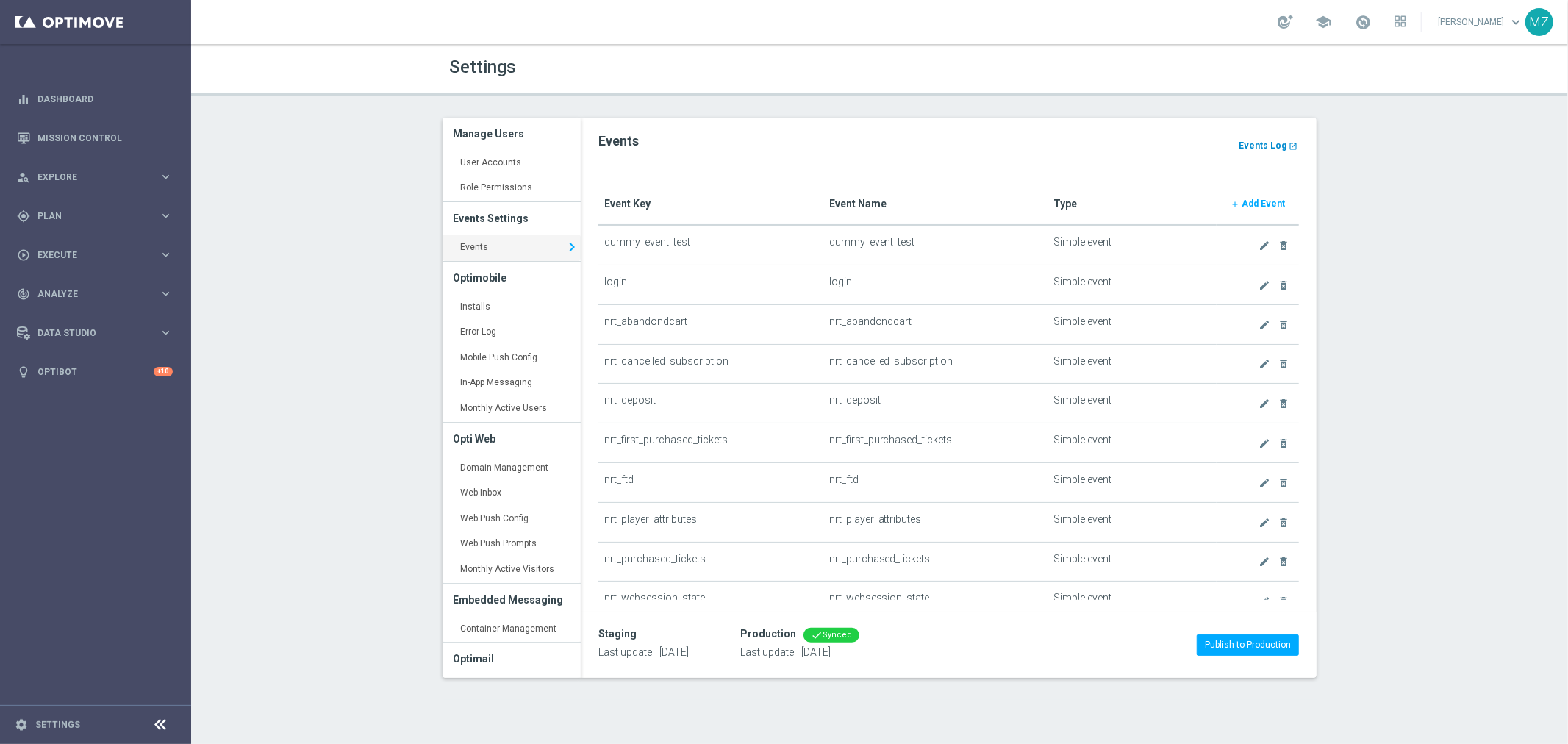
drag, startPoint x: 1281, startPoint y: 141, endPoint x: 1259, endPoint y: 141, distance: 22.0
drag, startPoint x: 1259, startPoint y: 141, endPoint x: 1154, endPoint y: 136, distance: 105.1
click at [1154, 136] on h2 "Events" at bounding box center [949, 141] width 701 height 18
click at [1243, 142] on b "Events Log" at bounding box center [1262, 146] width 48 height 10
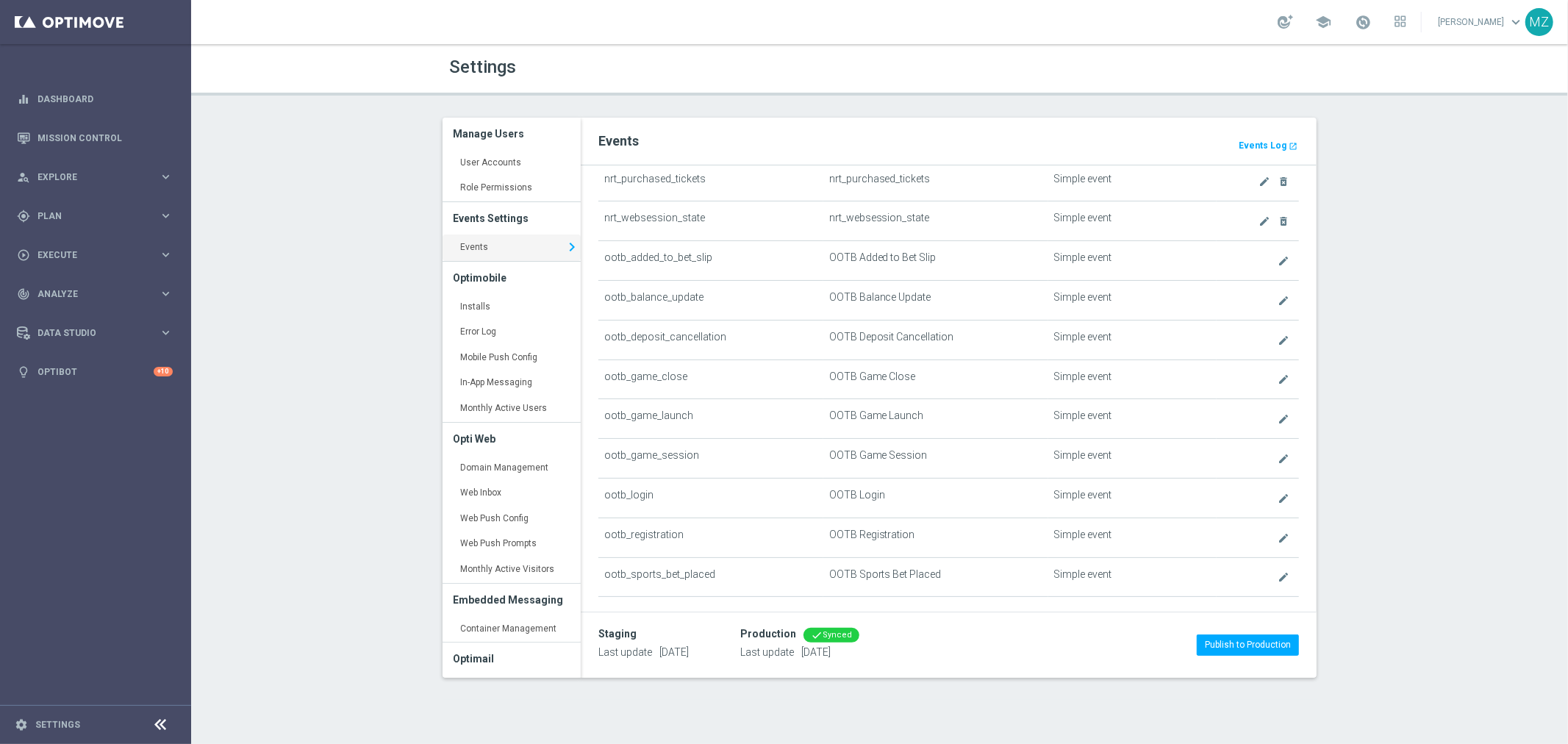
scroll to position [408, 0]
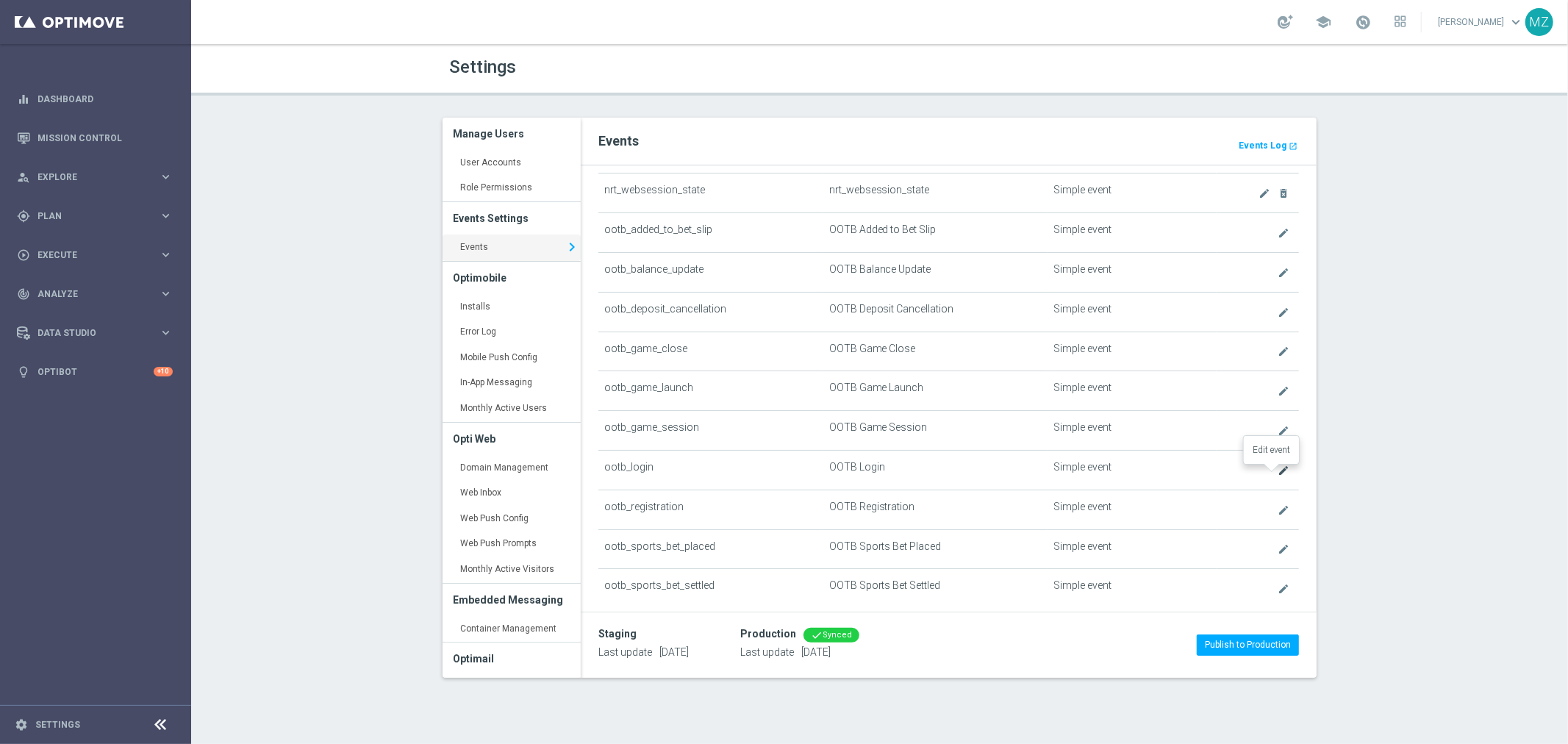
click at [1277, 473] on icon "create" at bounding box center [1283, 470] width 12 height 12
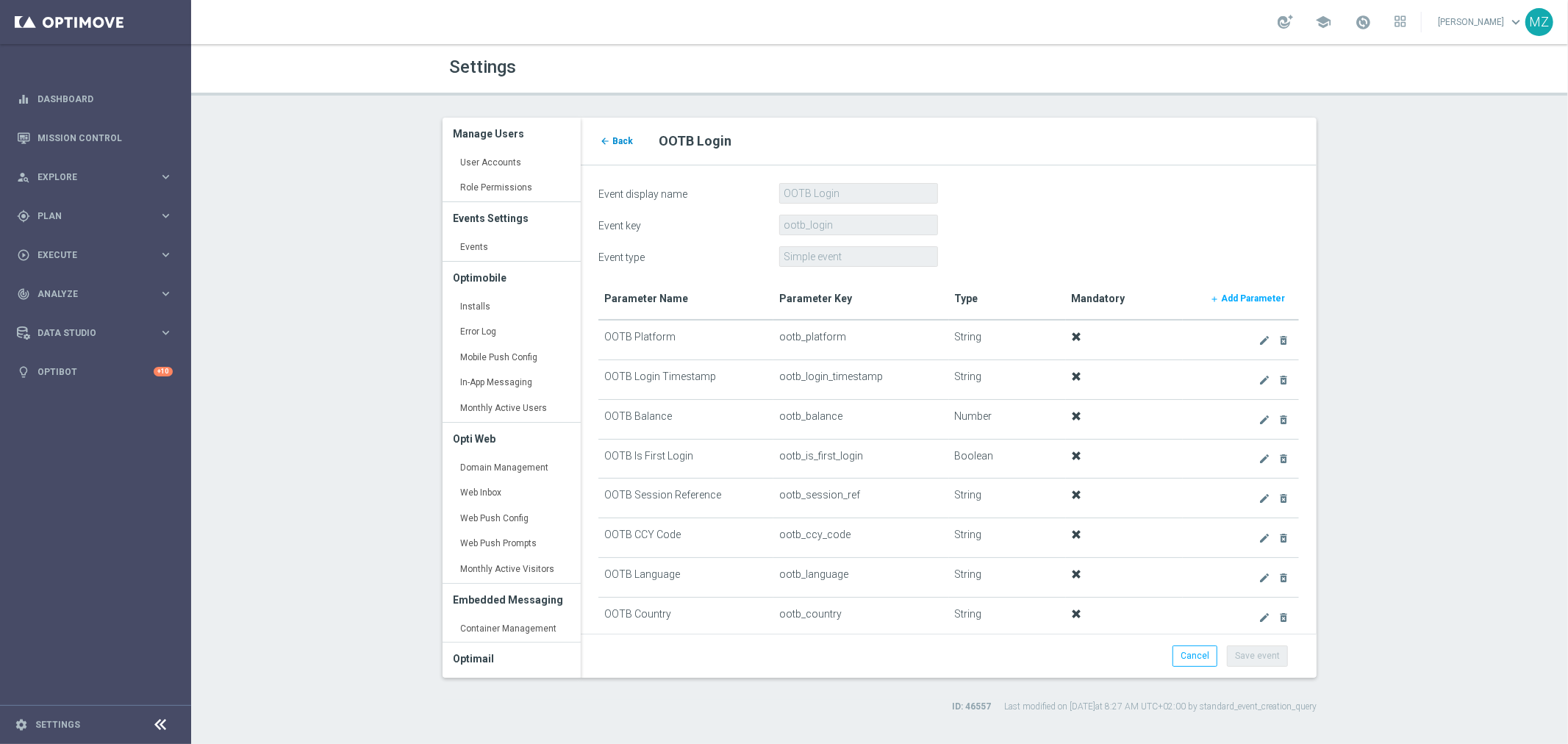
click at [625, 133] on link "arrow_back Back" at bounding box center [616, 141] width 36 height 16
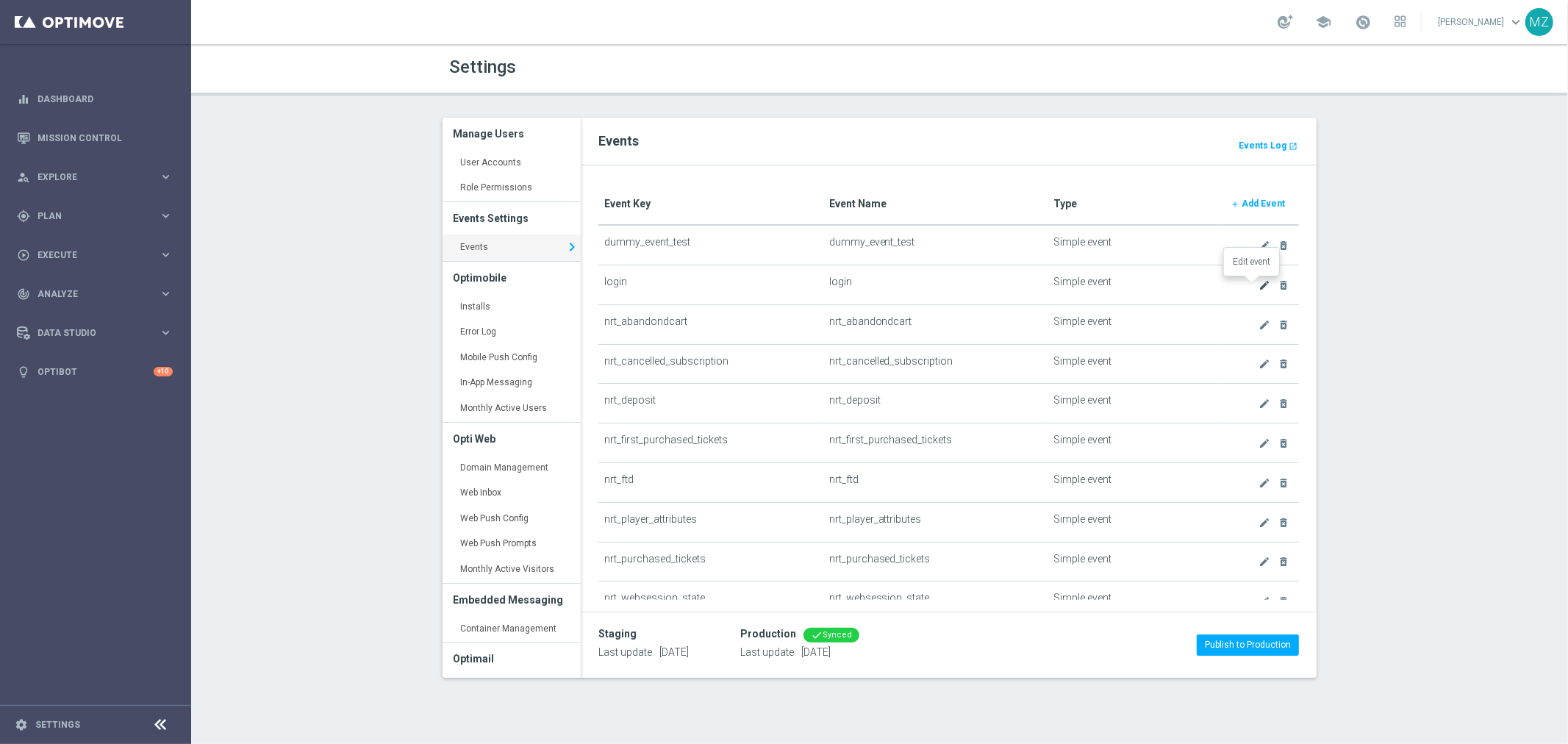
click at [1258, 281] on icon "create" at bounding box center [1264, 286] width 12 height 12
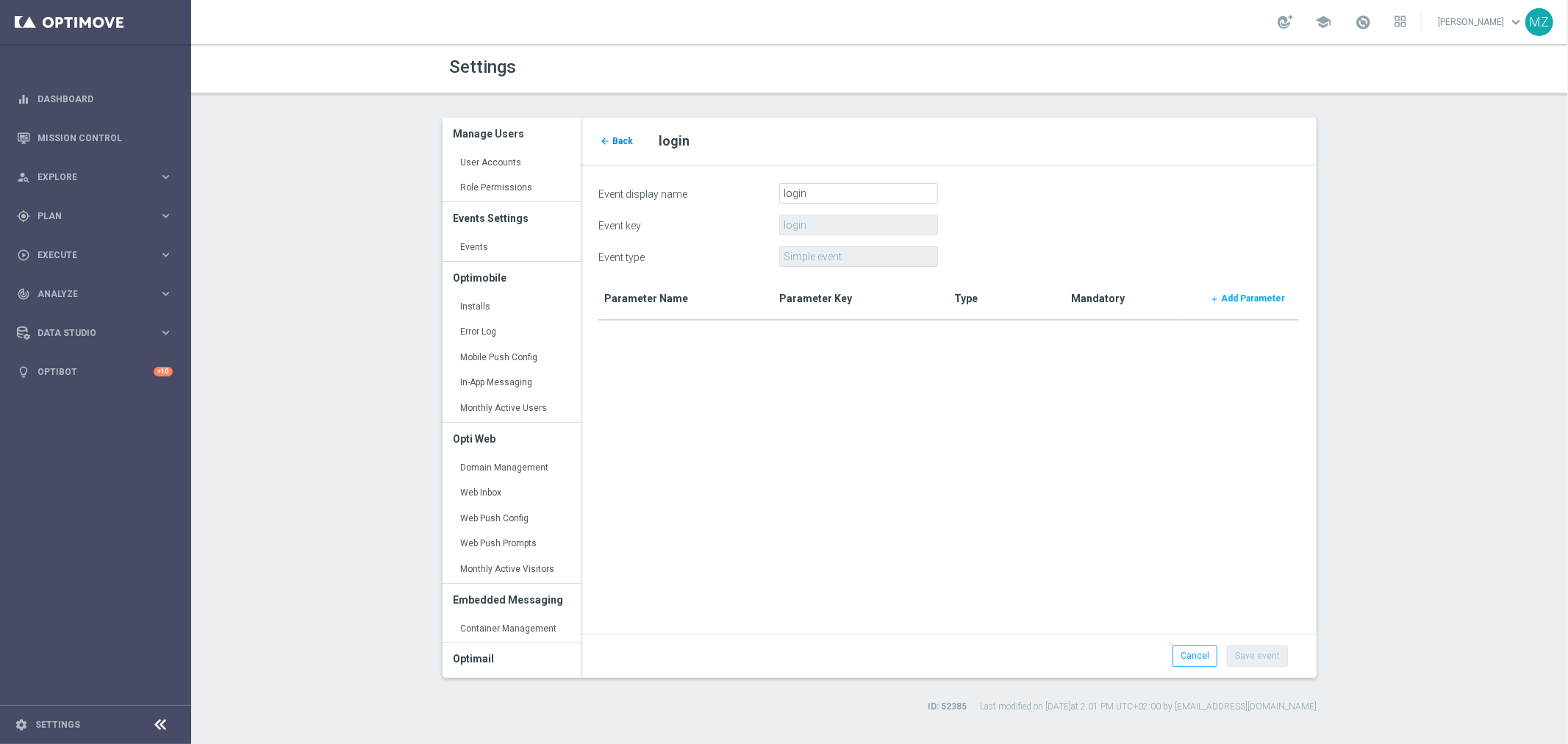
click at [618, 140] on span "Back" at bounding box center [623, 141] width 21 height 10
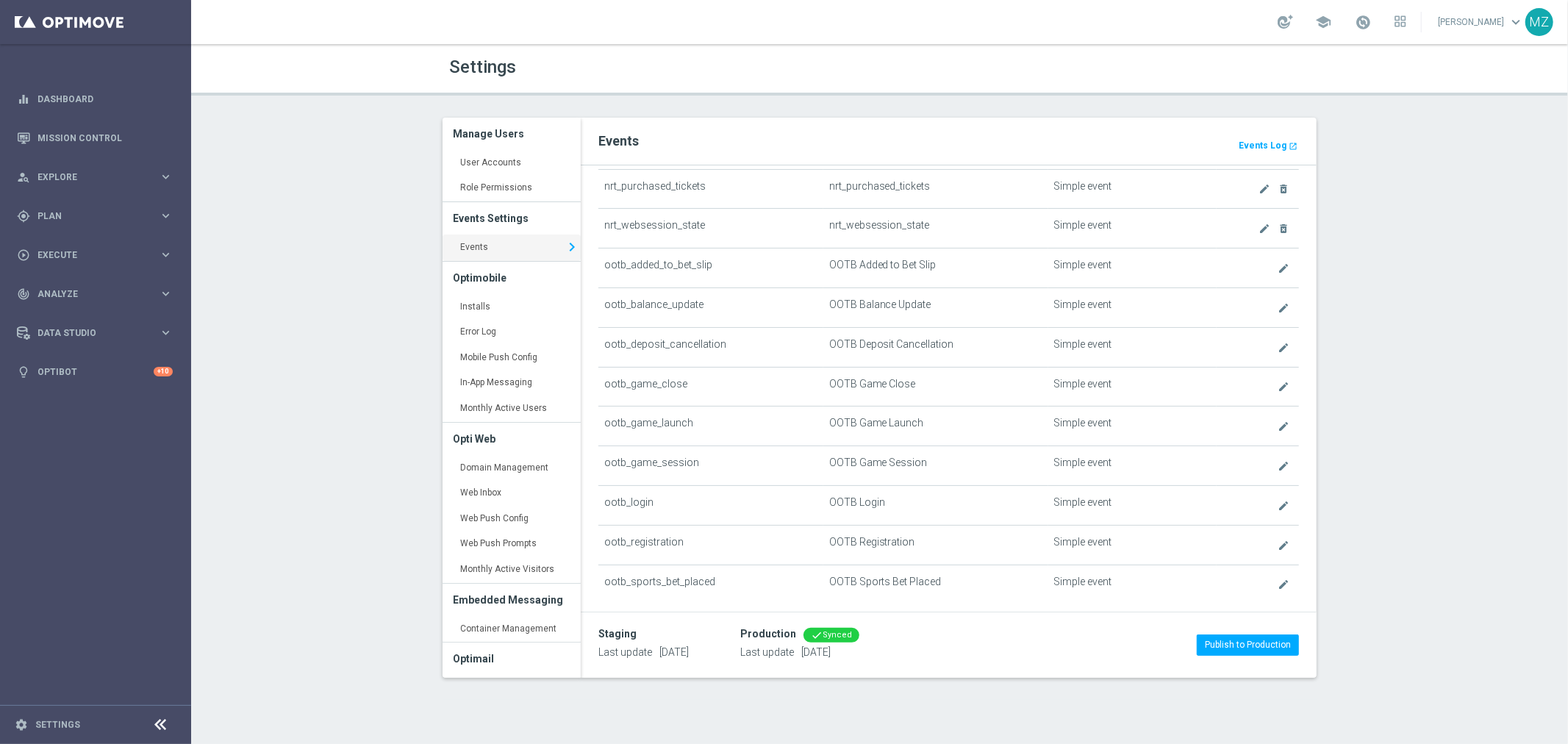
scroll to position [408, 0]
click at [1277, 473] on icon "create" at bounding box center [1283, 470] width 12 height 12
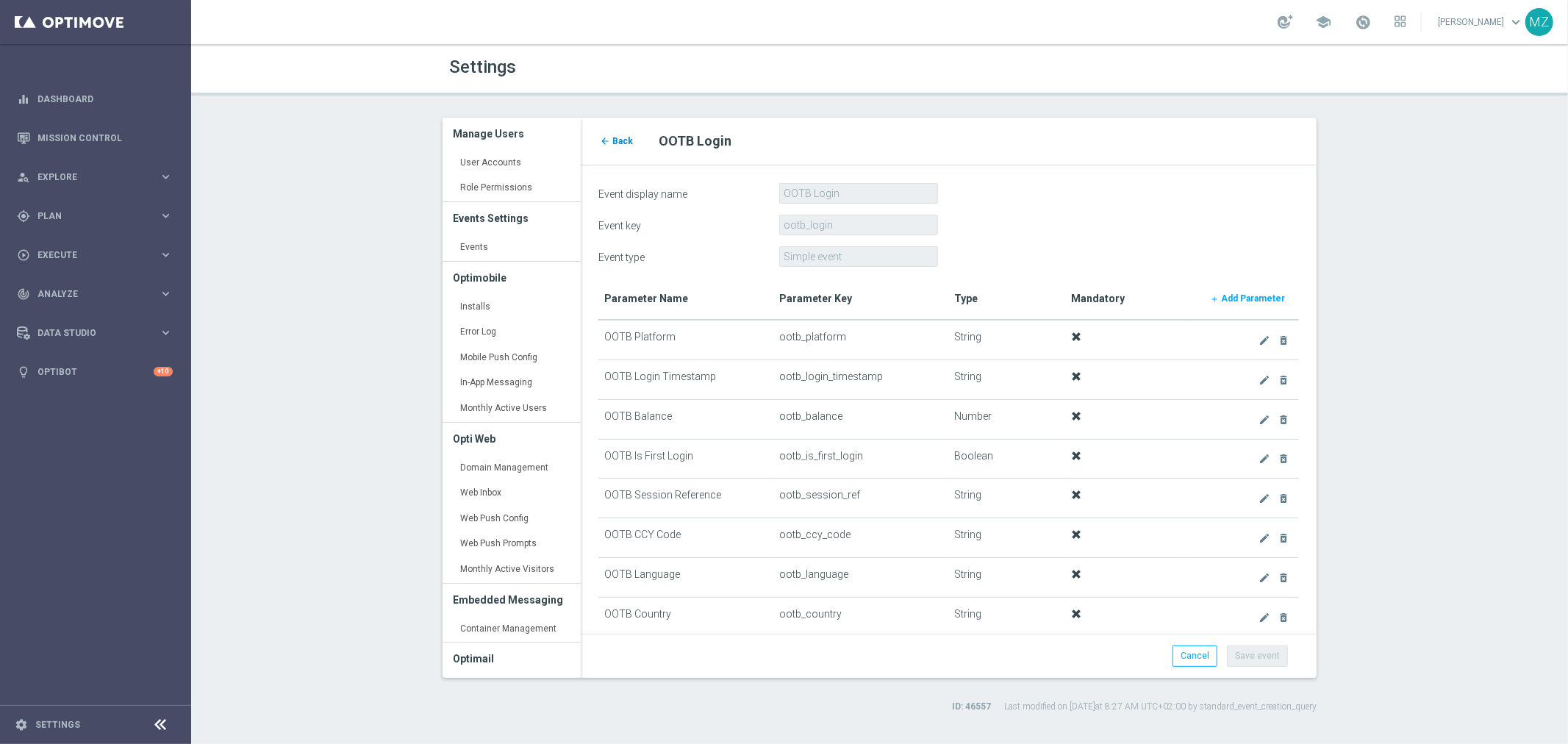
click at [618, 141] on span "Back" at bounding box center [623, 141] width 21 height 10
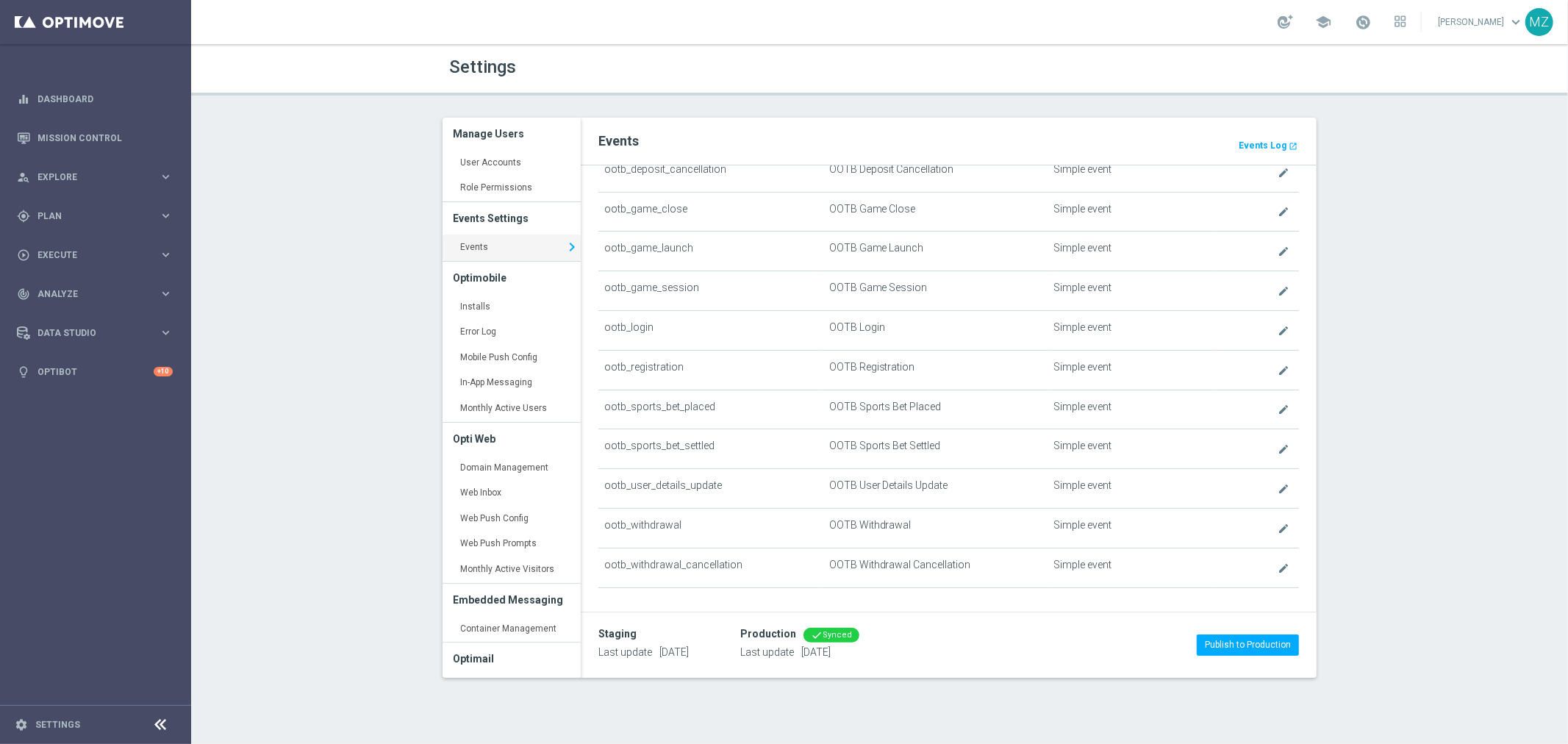
scroll to position [571, 0]
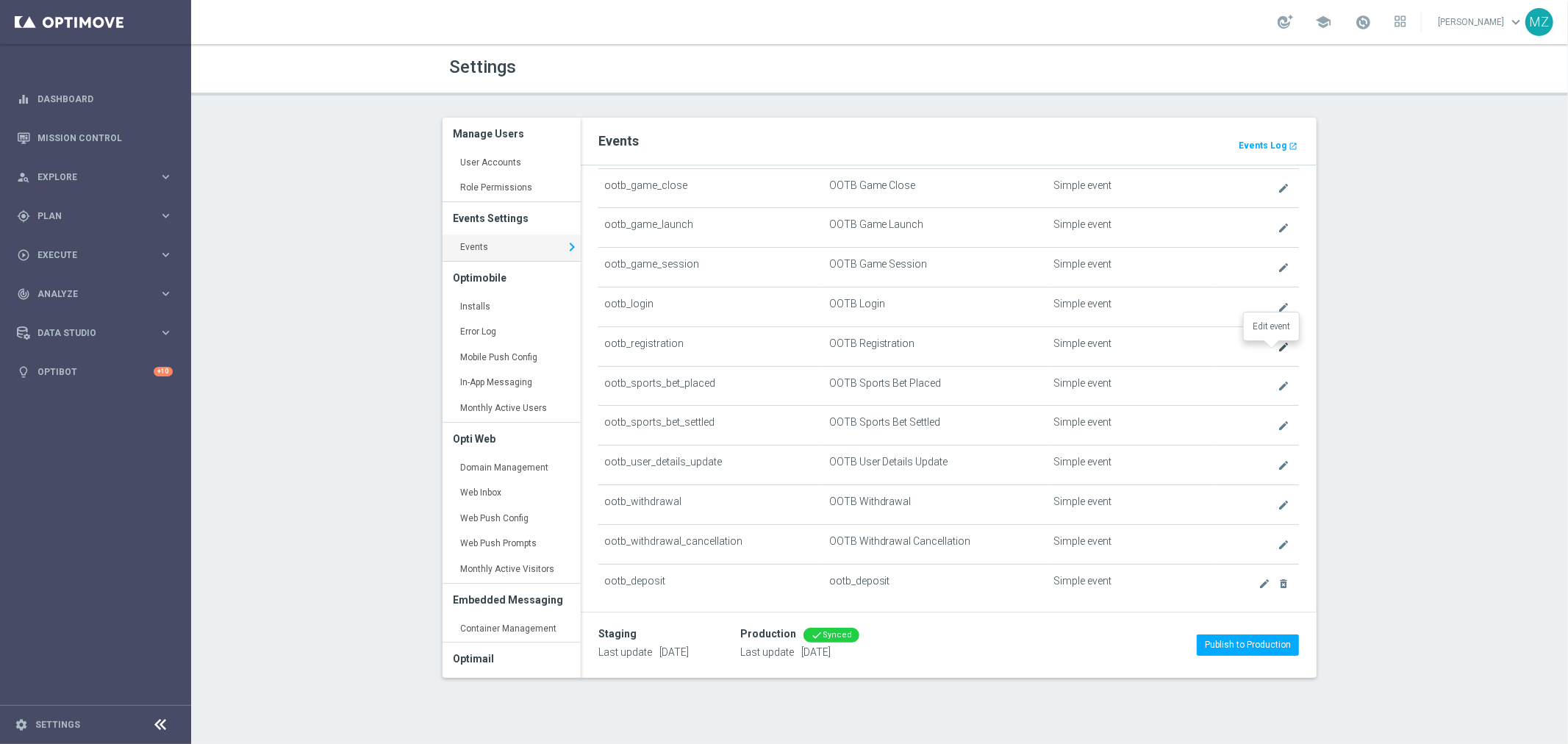
click at [1277, 347] on icon "create" at bounding box center [1283, 347] width 12 height 12
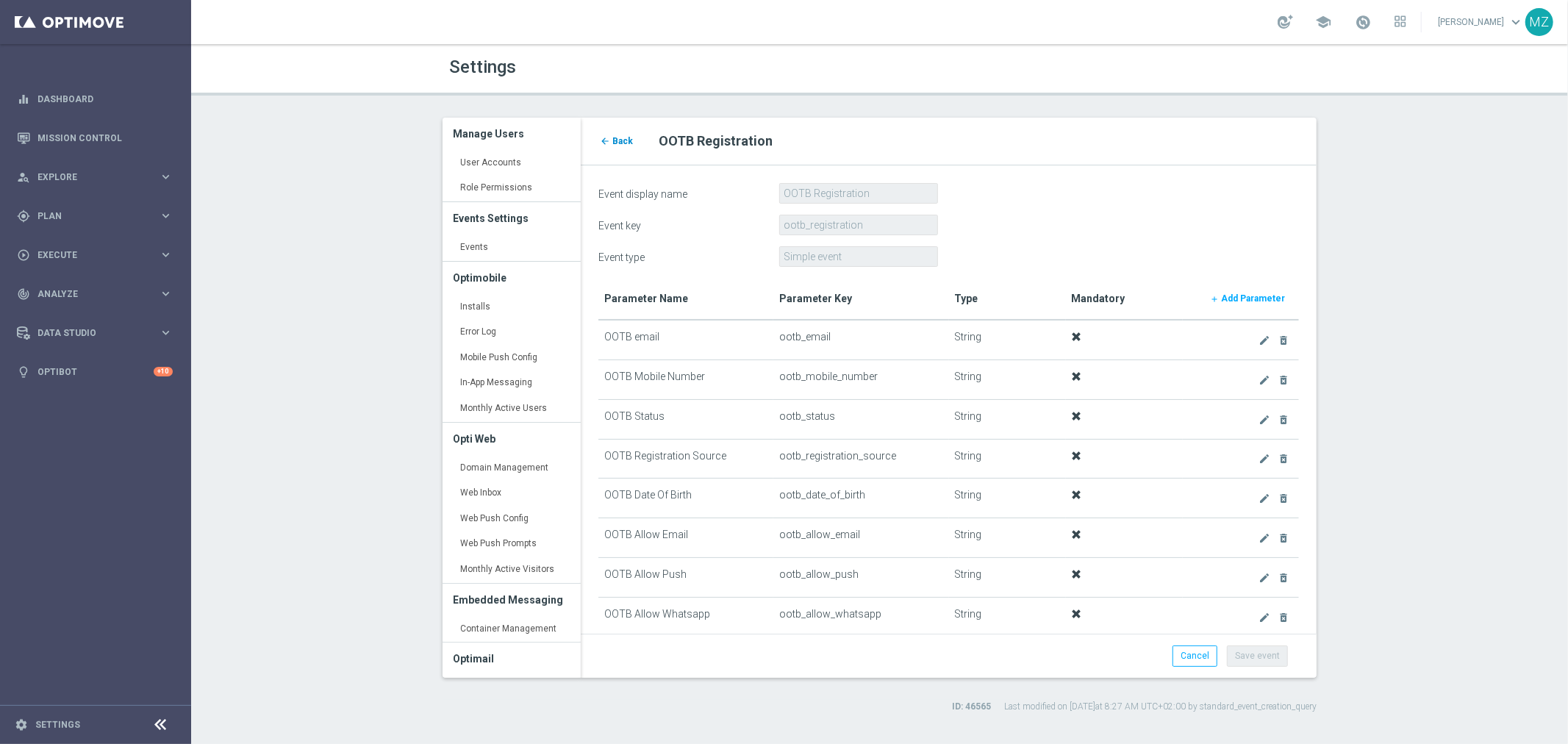
click at [615, 141] on span "Back" at bounding box center [623, 141] width 21 height 10
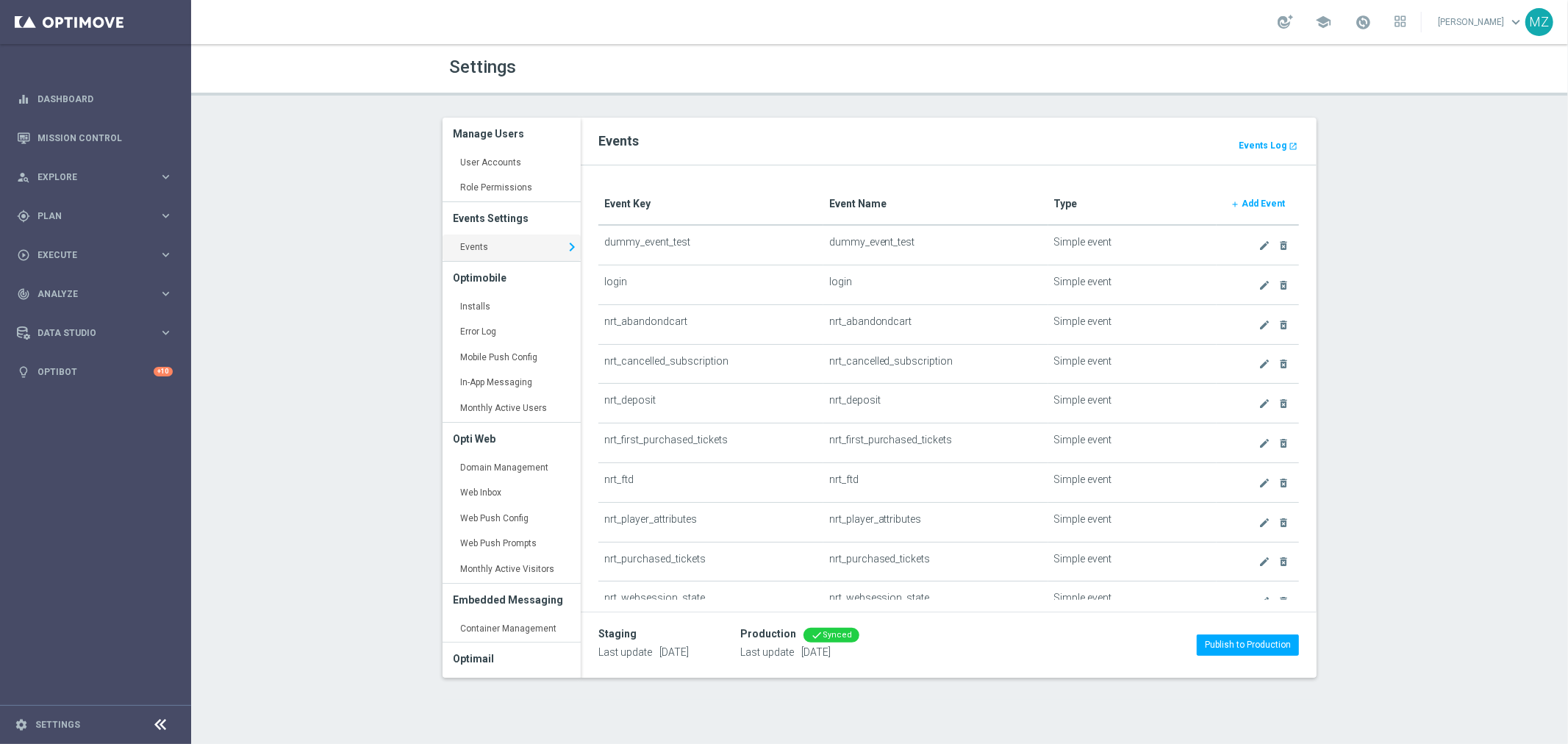
click at [1255, 198] on b "Add Event" at bounding box center [1263, 203] width 43 height 10
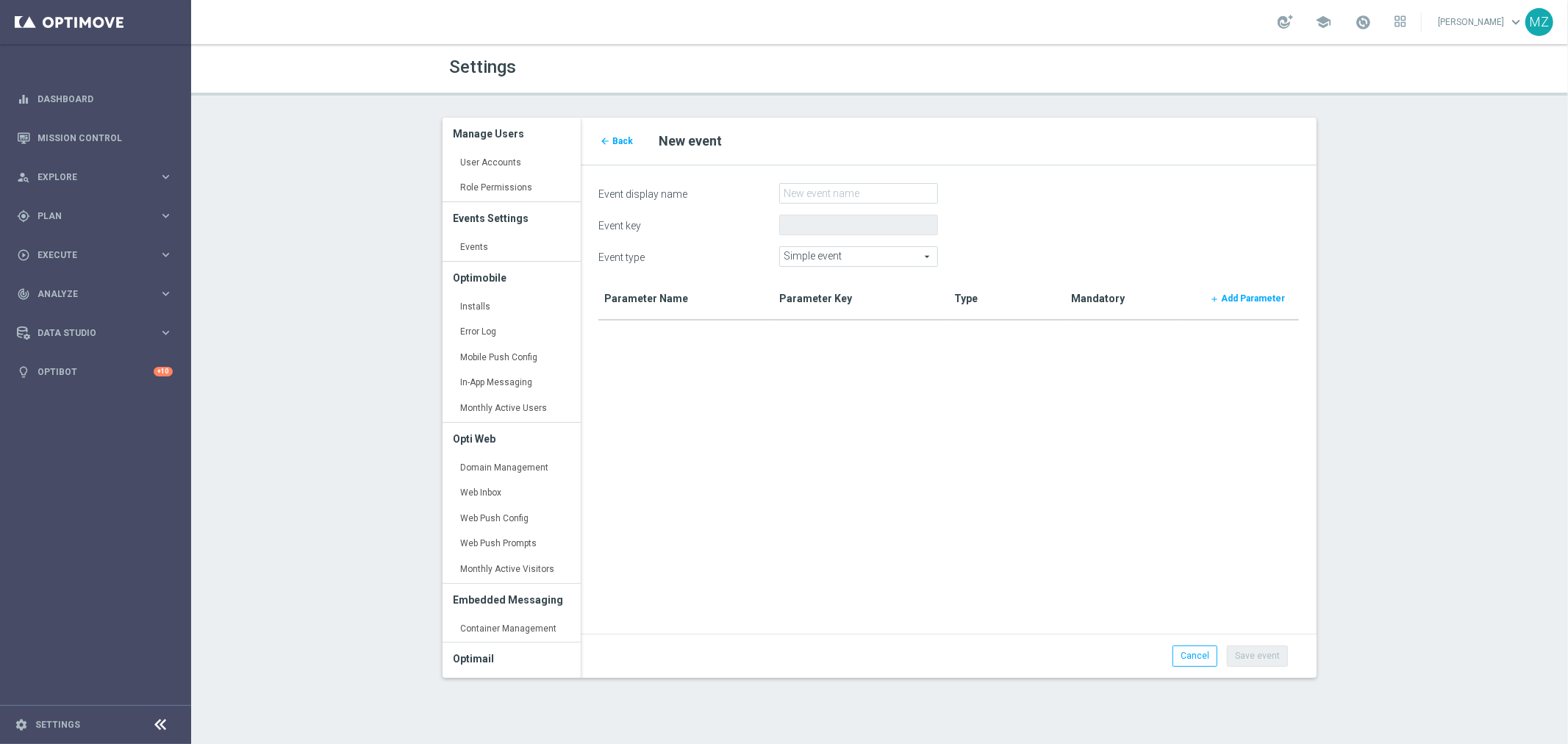
click at [834, 252] on span "Simple event" at bounding box center [858, 256] width 157 height 19
click at [842, 314] on span "Uncompleted sequence" at bounding box center [858, 316] width 143 height 12
type input "Uncompleted sequence"
click at [832, 292] on span at bounding box center [858, 289] width 157 height 19
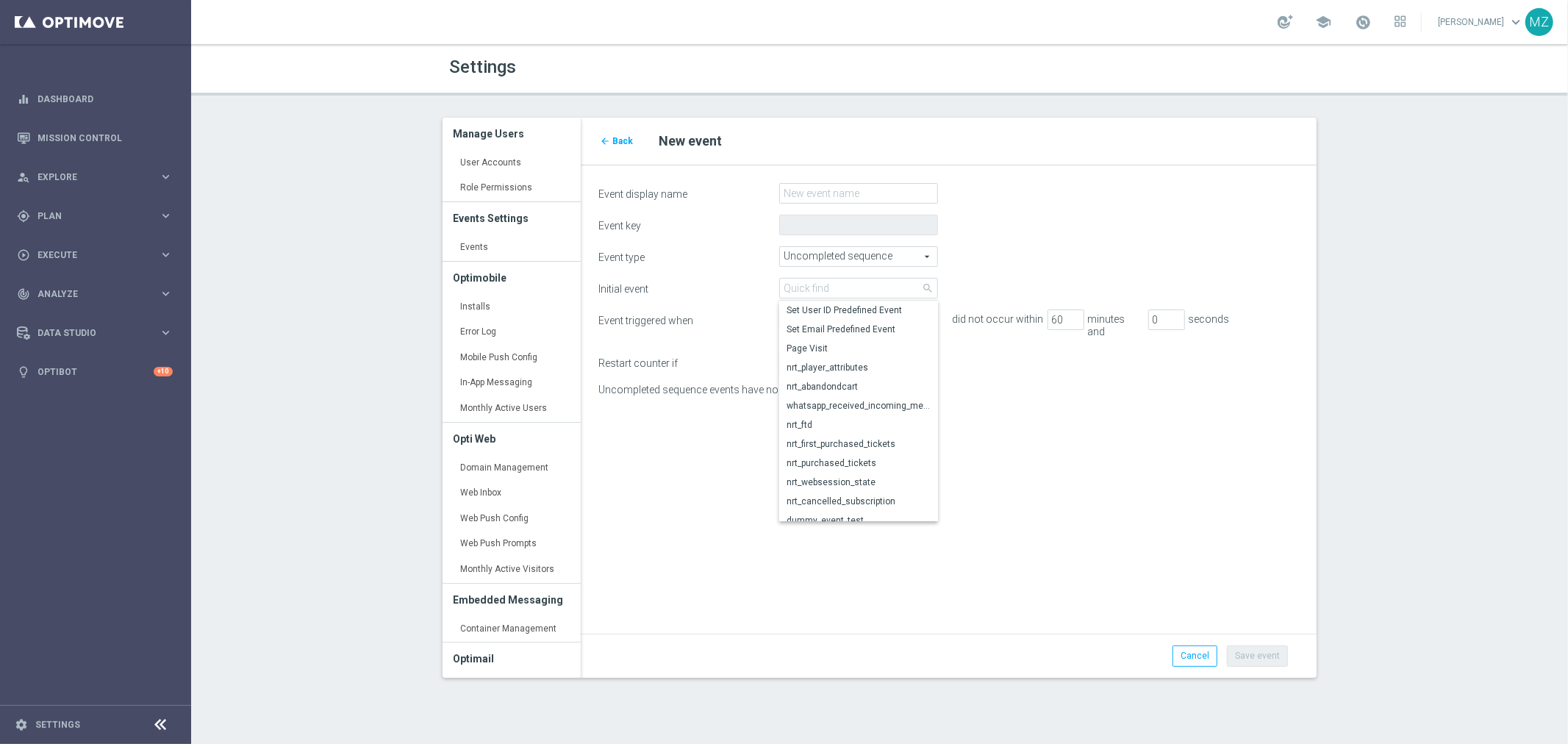
click at [1193, 422] on form "Event display name Event key Event type Uncompleted sequence Uncompleted sequen…" at bounding box center [949, 416] width 701 height 465
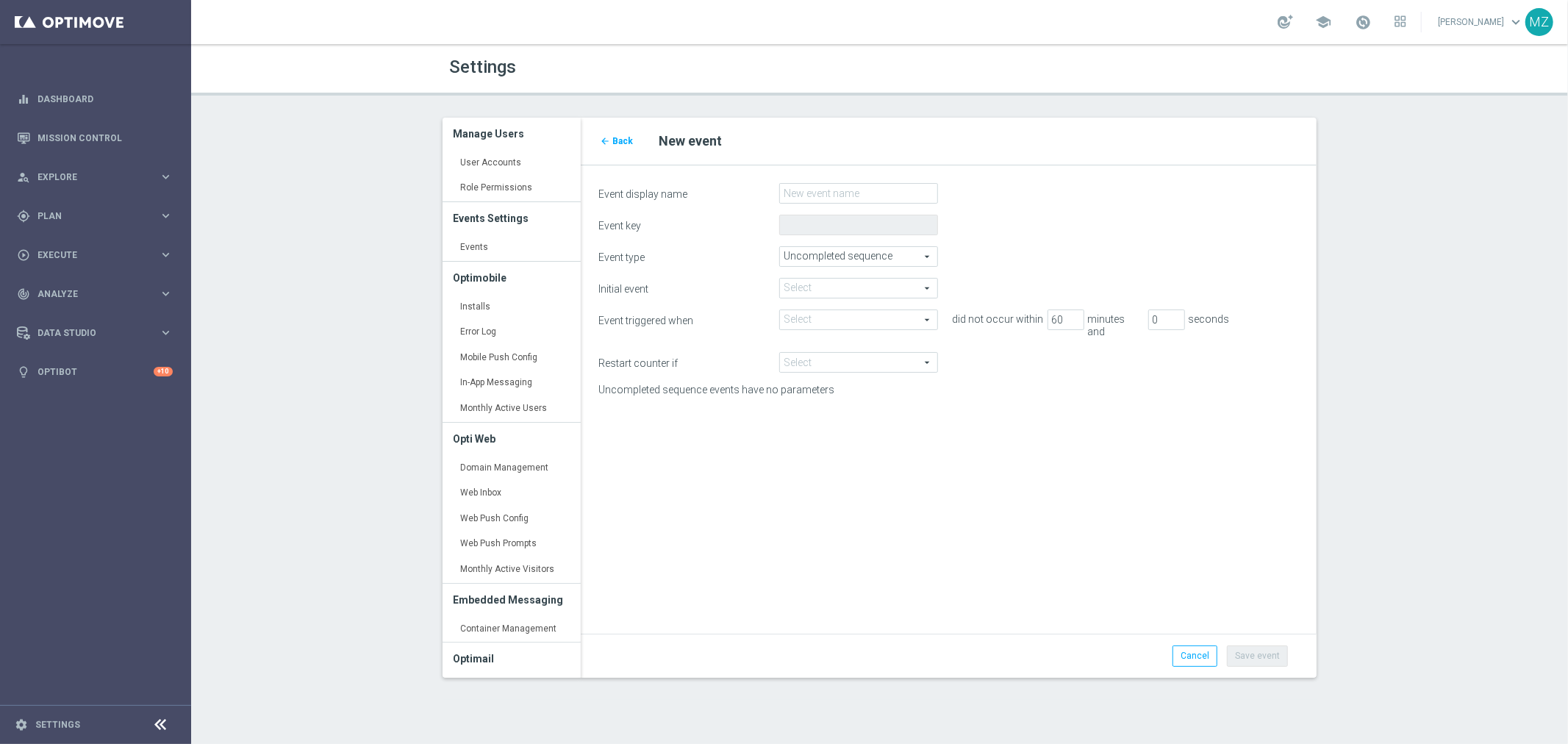
click at [853, 282] on span at bounding box center [858, 289] width 157 height 19
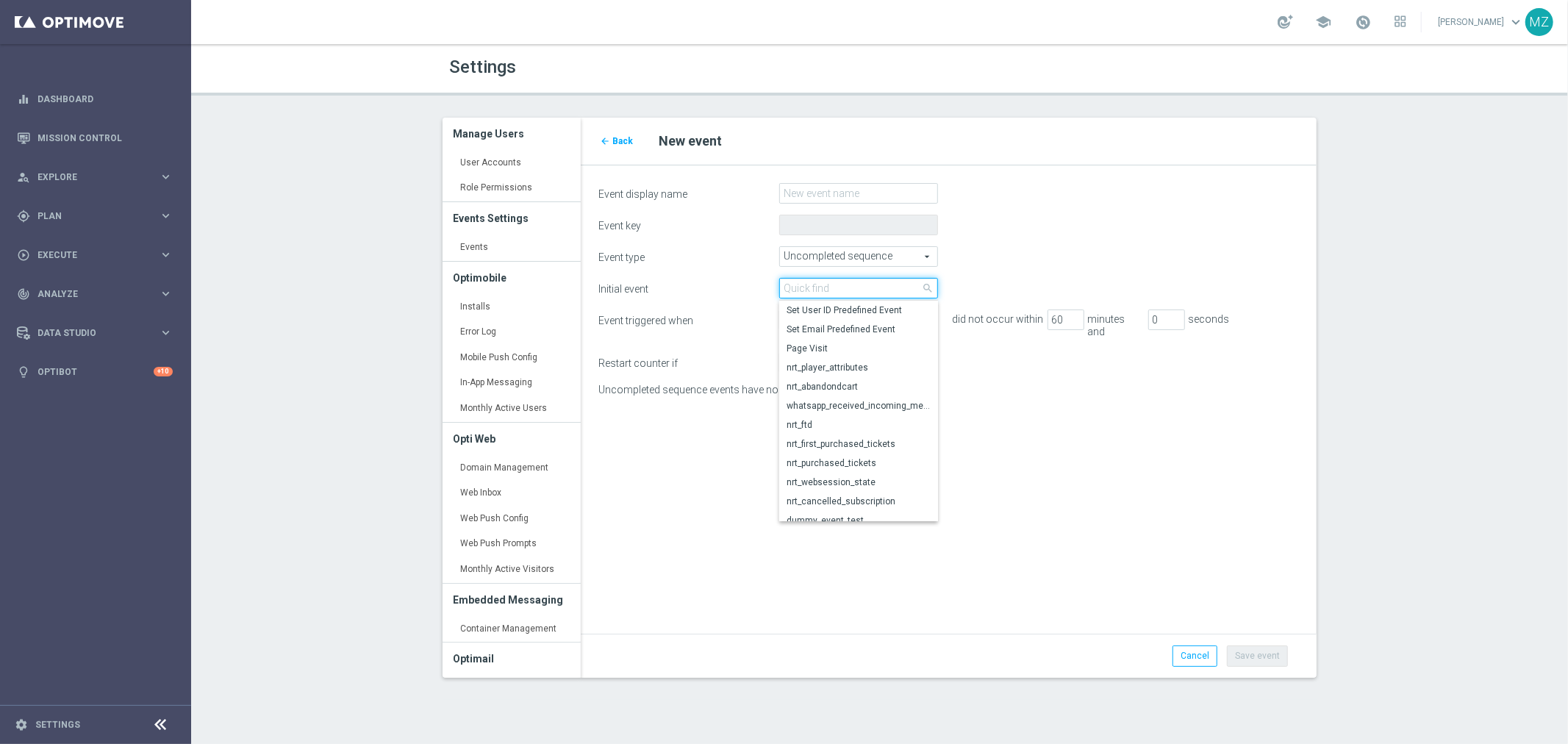
click at [853, 282] on input "search" at bounding box center [858, 289] width 159 height 21
drag, startPoint x: 1190, startPoint y: 465, endPoint x: 1130, endPoint y: 376, distance: 107.3
click at [1188, 464] on form "Event display name Event key Event type Uncompleted sequence Uncompleted sequen…" at bounding box center [949, 416] width 701 height 465
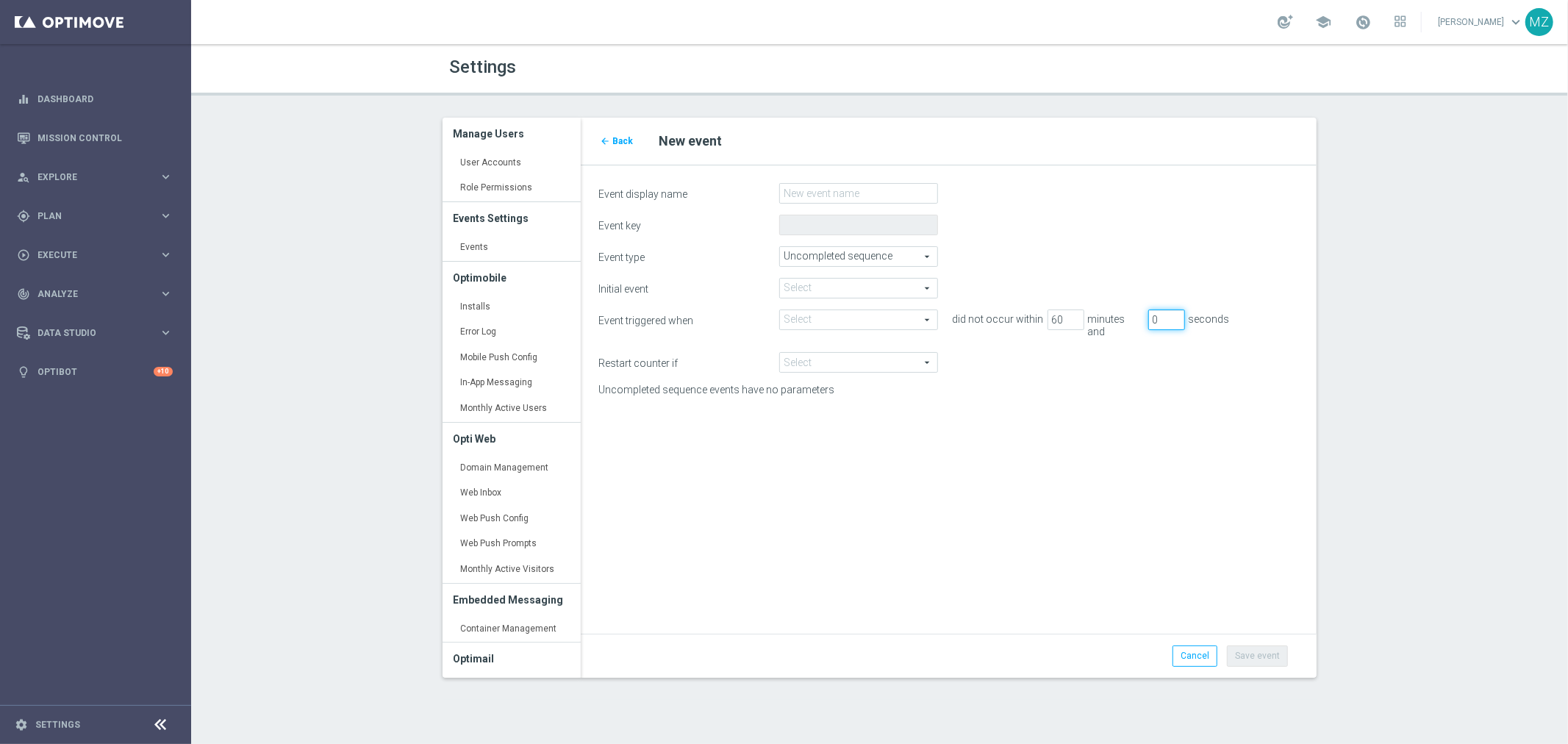
click at [1166, 324] on input "0" at bounding box center [1166, 320] width 37 height 21
type input "1"
click at [1177, 316] on input "1" at bounding box center [1166, 320] width 37 height 21
click at [1199, 315] on div "seconds" at bounding box center [1193, 319] width 15 height 20
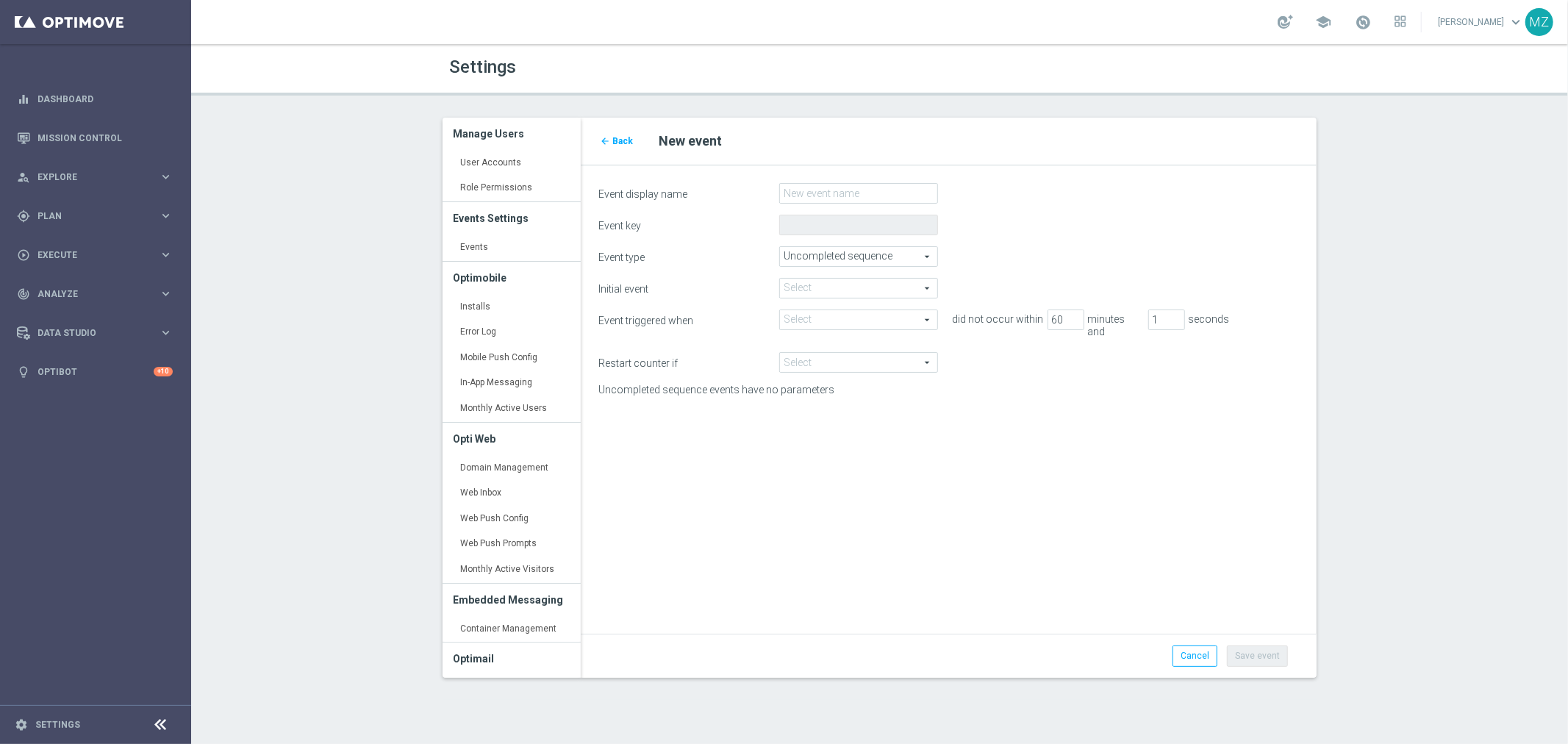
drag, startPoint x: 1253, startPoint y: 324, endPoint x: 1198, endPoint y: 324, distance: 55.0
click at [1198, 324] on div "did not occur within 60 minutes and Enter a whole number of minutes from 0 to 4…" at bounding box center [1130, 325] width 362 height 32
click at [855, 353] on span at bounding box center [858, 363] width 157 height 19
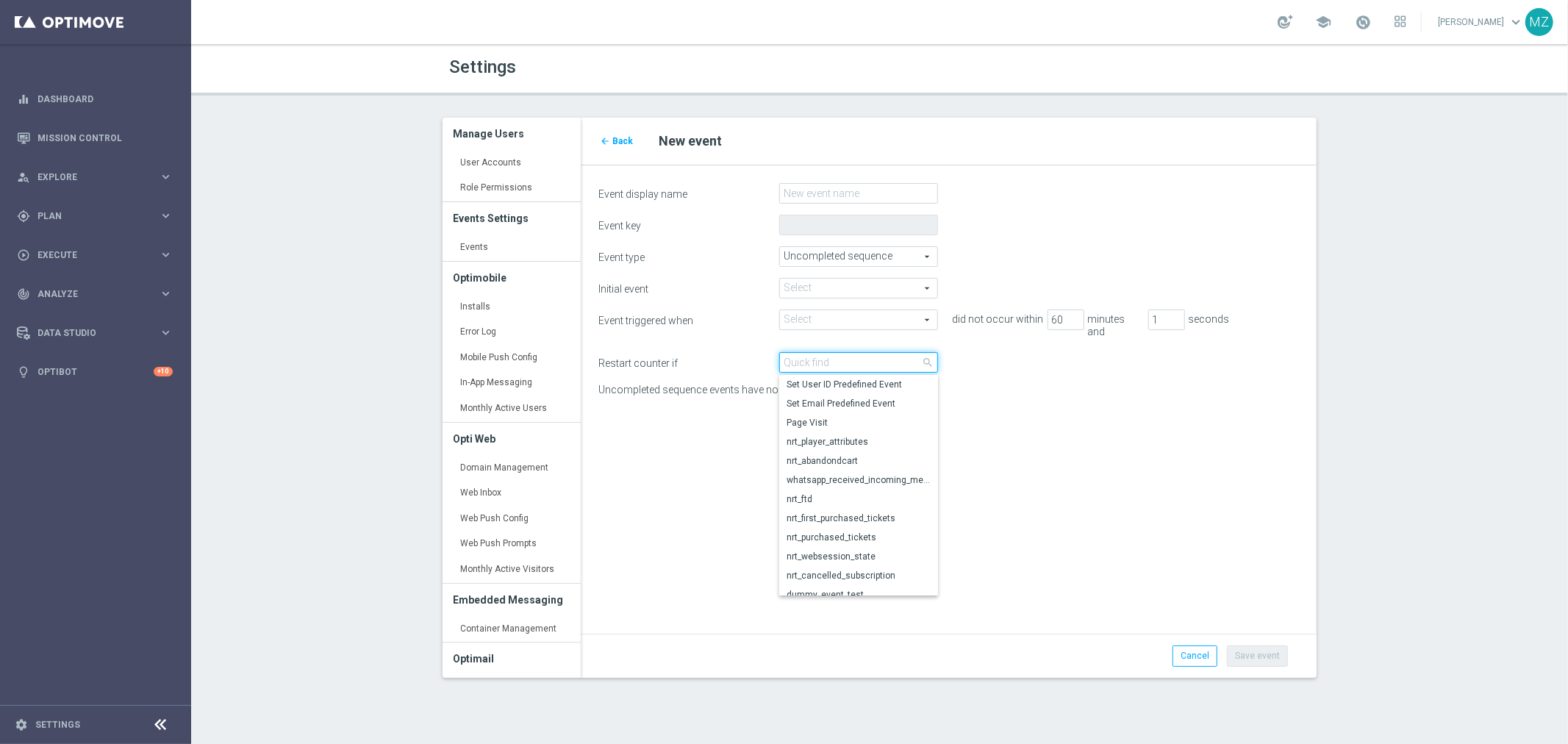
click at [855, 352] on input "search" at bounding box center [858, 363] width 159 height 21
click at [1220, 425] on form "Event display name Event key Event type Uncompleted sequence Uncompleted sequen…" at bounding box center [949, 416] width 701 height 465
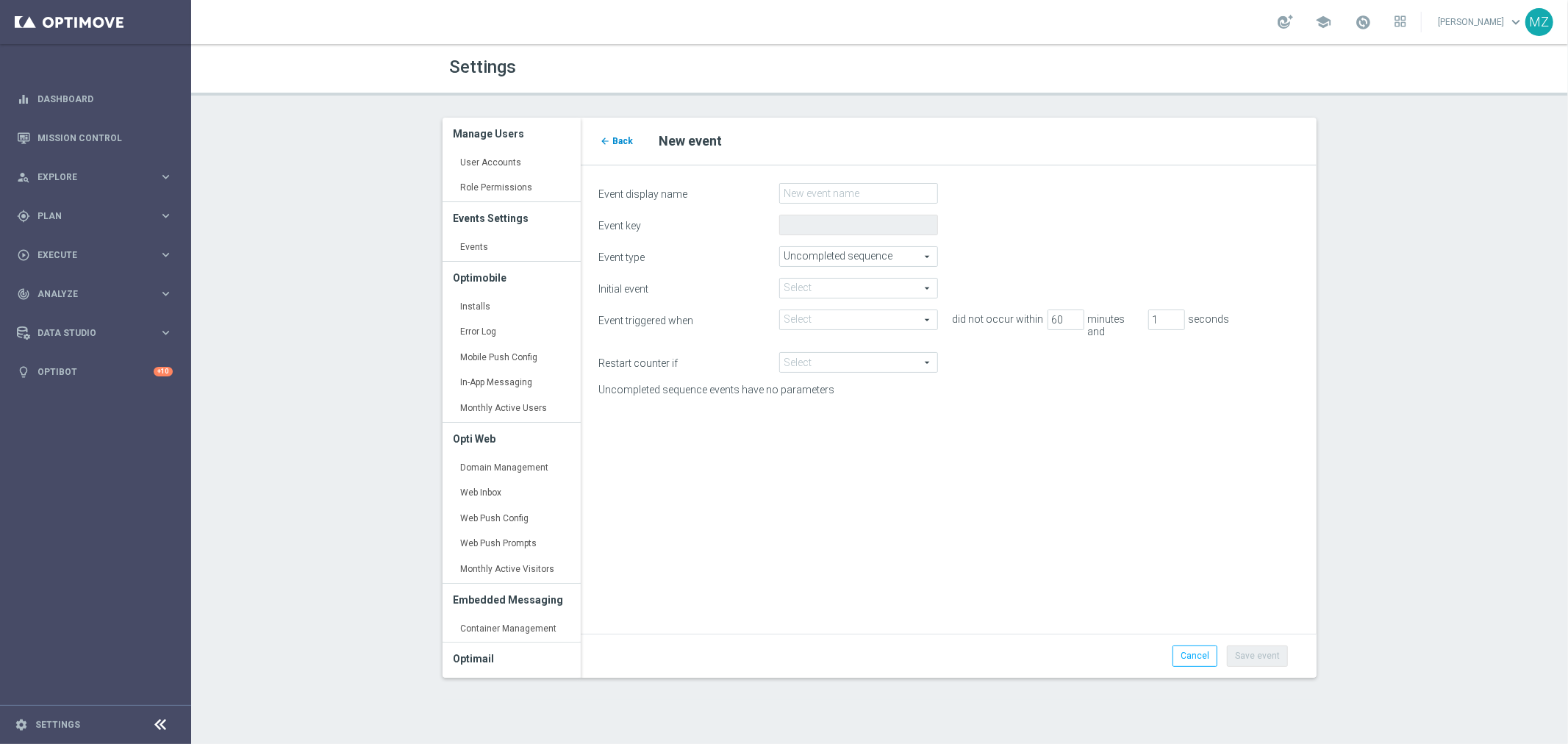
click at [622, 138] on span "Back" at bounding box center [623, 141] width 21 height 10
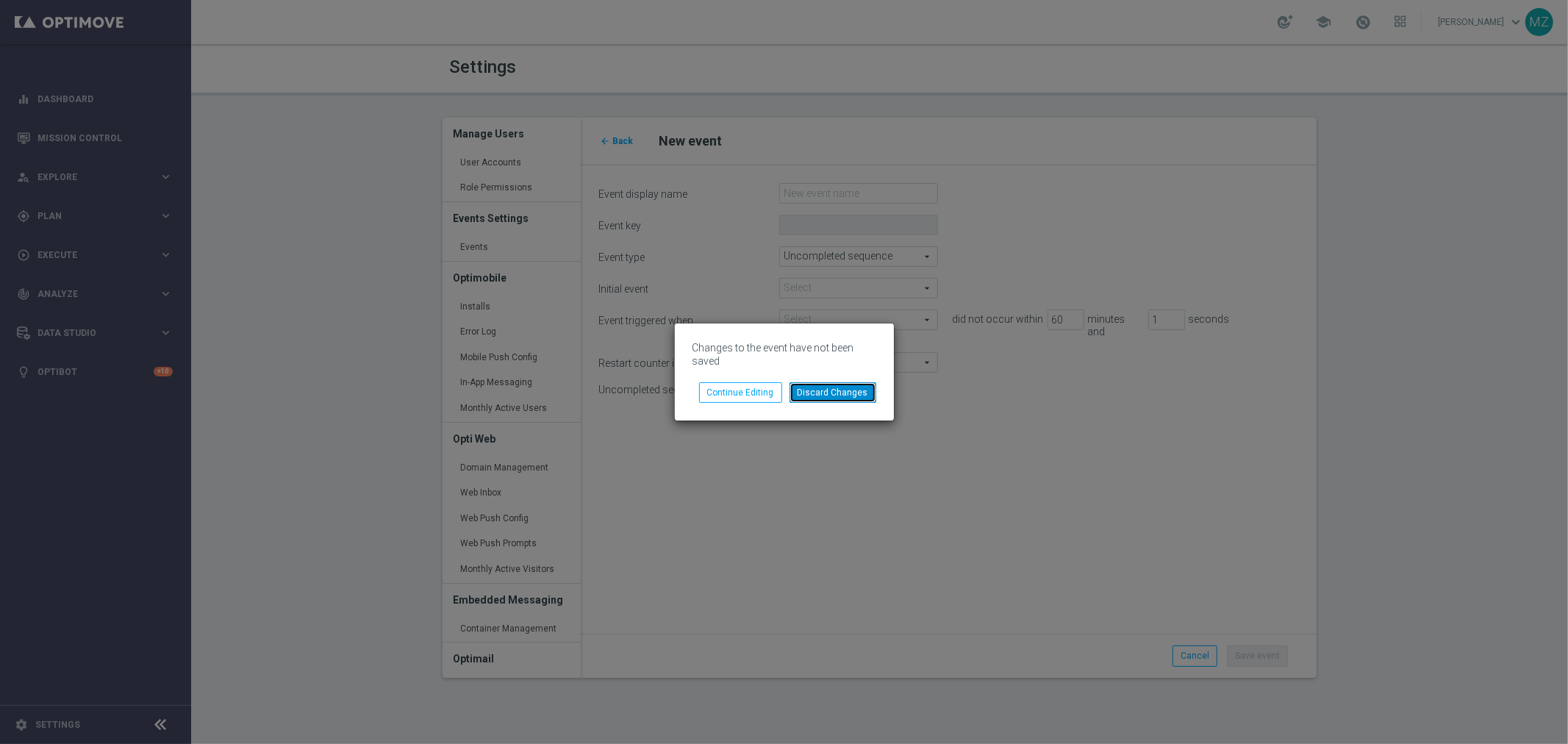
click at [856, 391] on button "Discard Changes" at bounding box center [833, 393] width 87 height 21
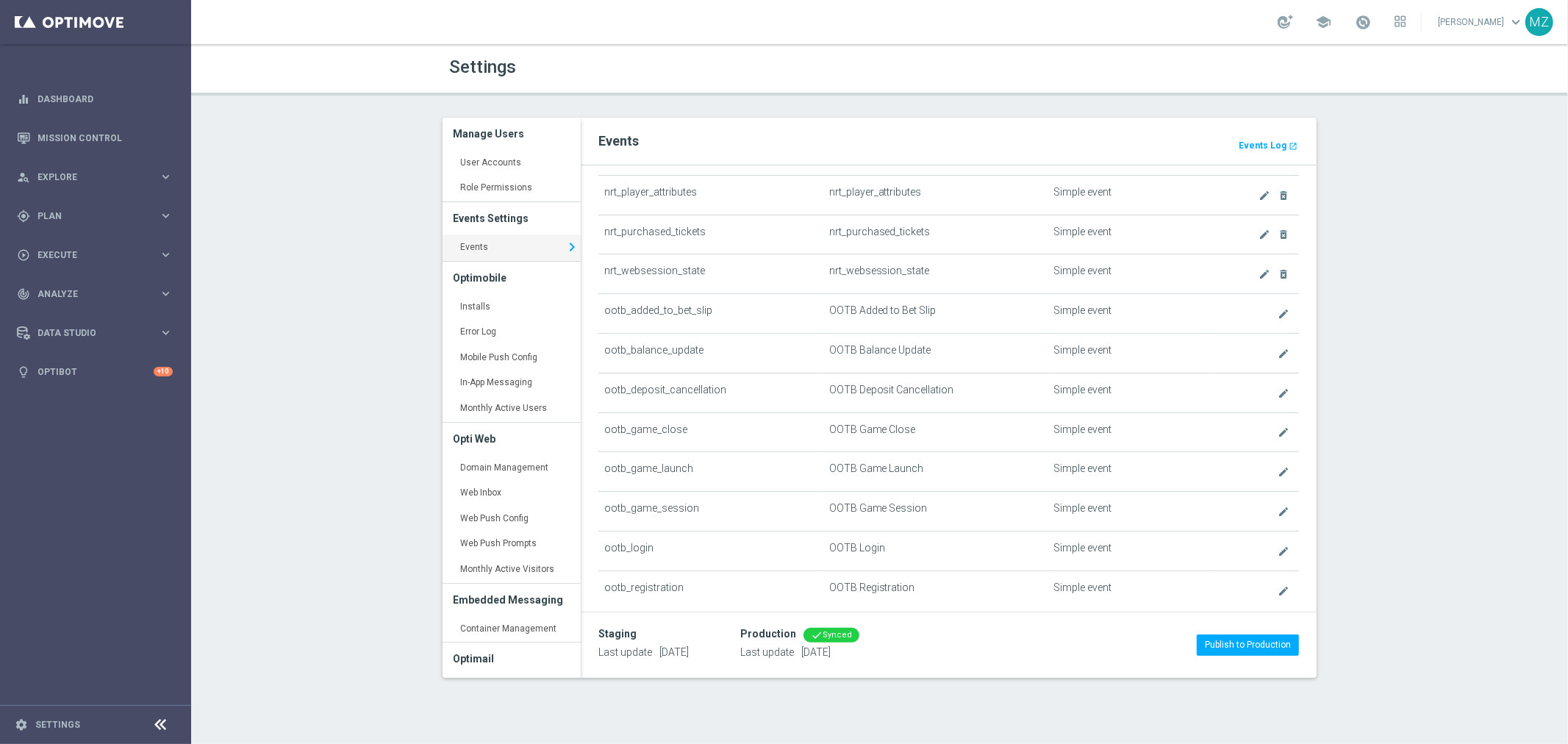
scroll to position [408, 0]
click at [1277, 508] on icon "create" at bounding box center [1283, 510] width 12 height 12
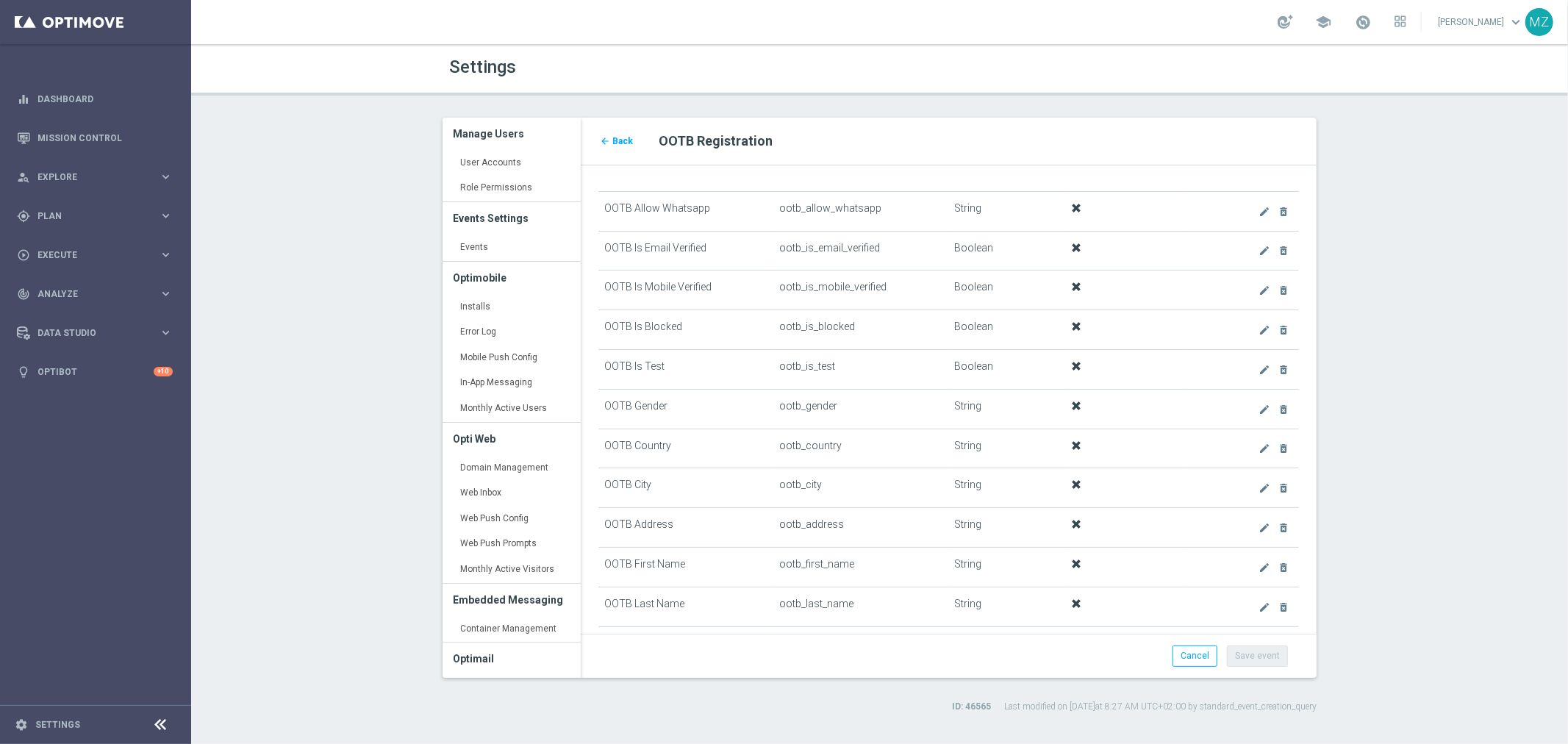
scroll to position [408, 0]
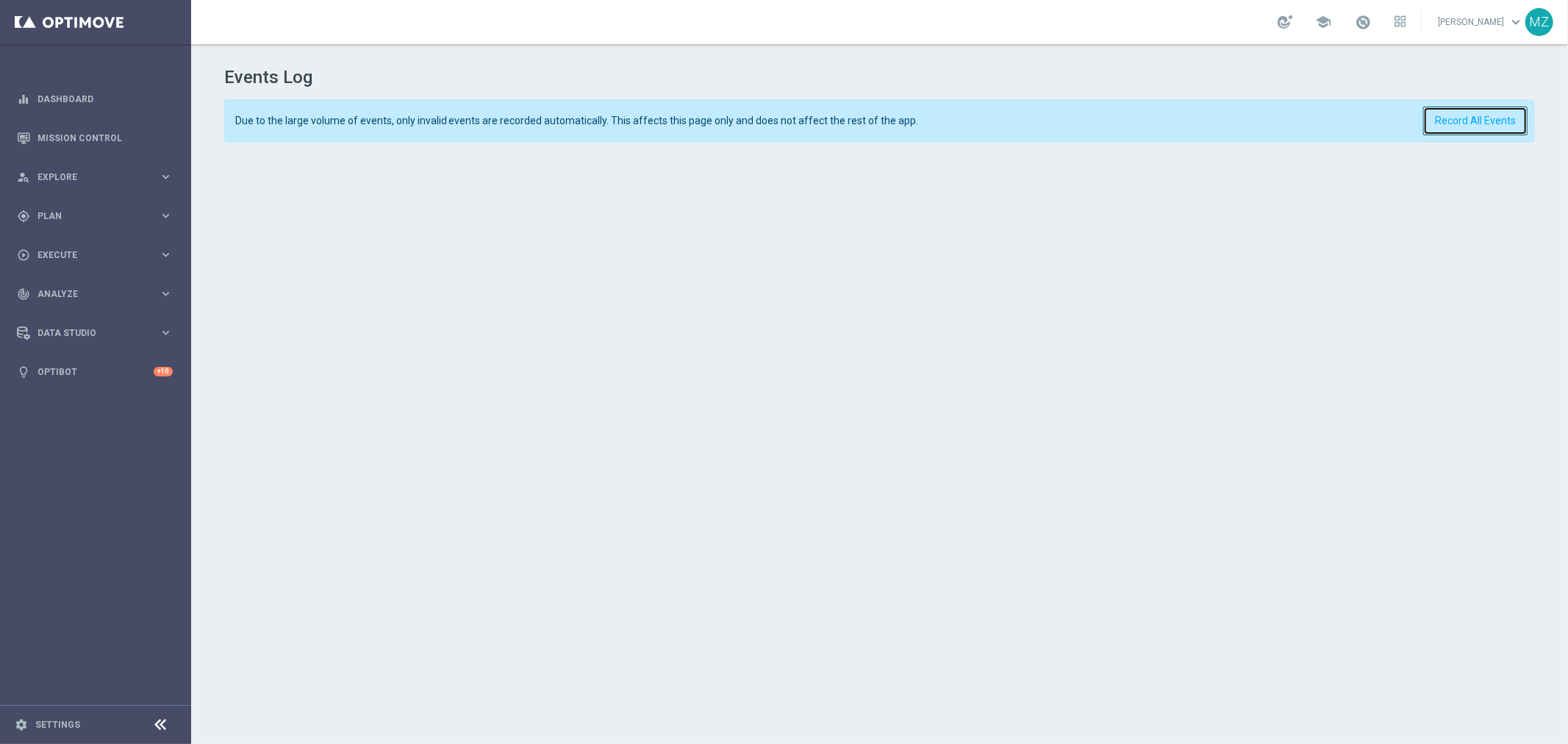
drag, startPoint x: 1484, startPoint y: 121, endPoint x: 994, endPoint y: 1, distance: 504.5
click at [1481, 120] on button "Record All Events" at bounding box center [1475, 121] width 105 height 28
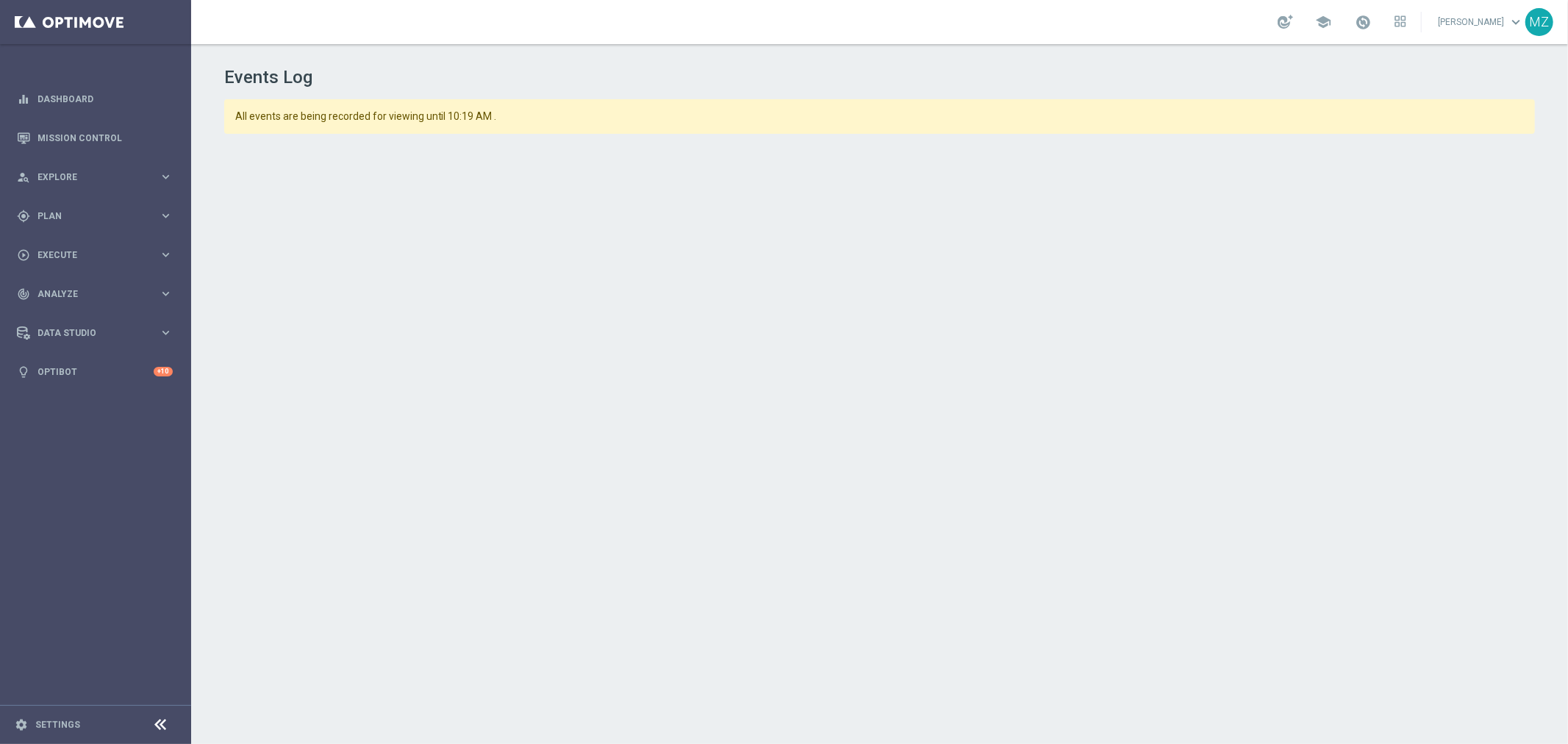
click at [718, 48] on header "Events Log" at bounding box center [880, 66] width 1312 height 44
click at [555, 34] on div "school [PERSON_NAME] keyboard_arrow_down MZ" at bounding box center [879, 22] width 1377 height 44
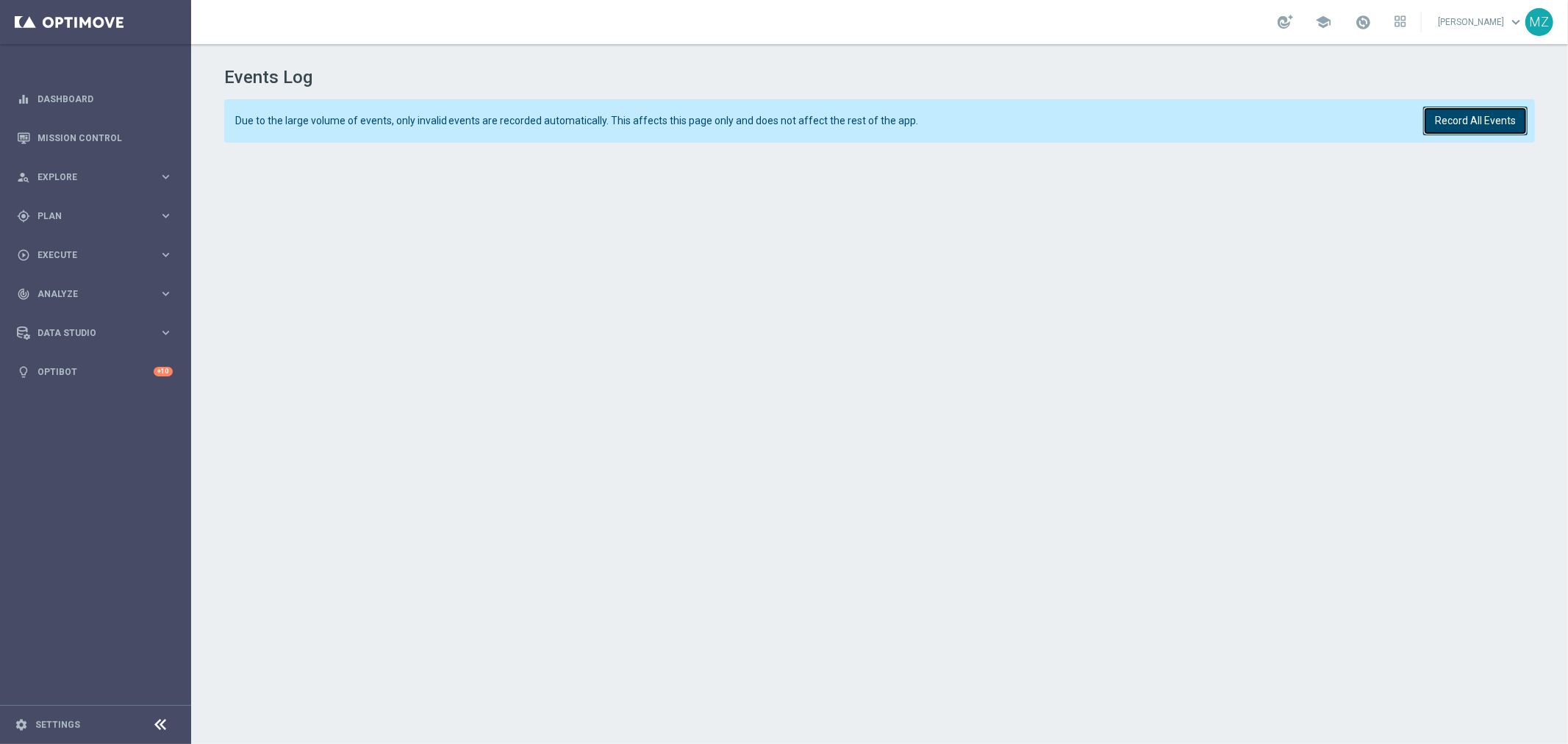
click at [1451, 114] on button "Record All Events" at bounding box center [1475, 121] width 105 height 28
